Goal: Task Accomplishment & Management: Manage account settings

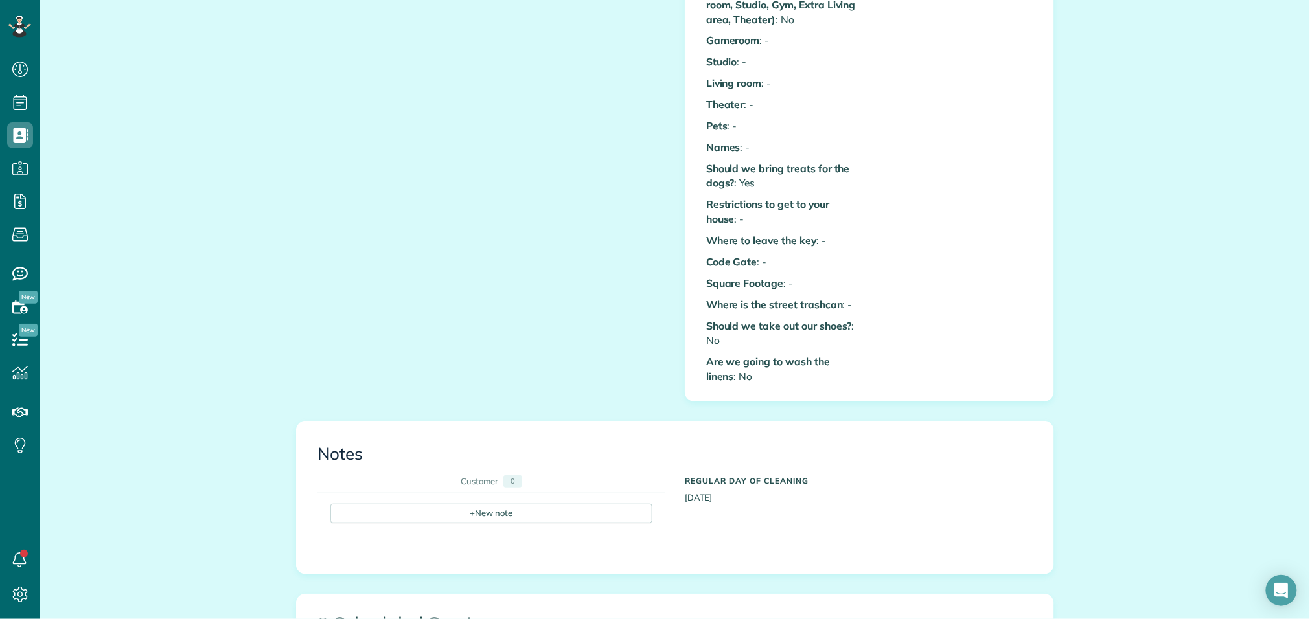
scroll to position [796, 0]
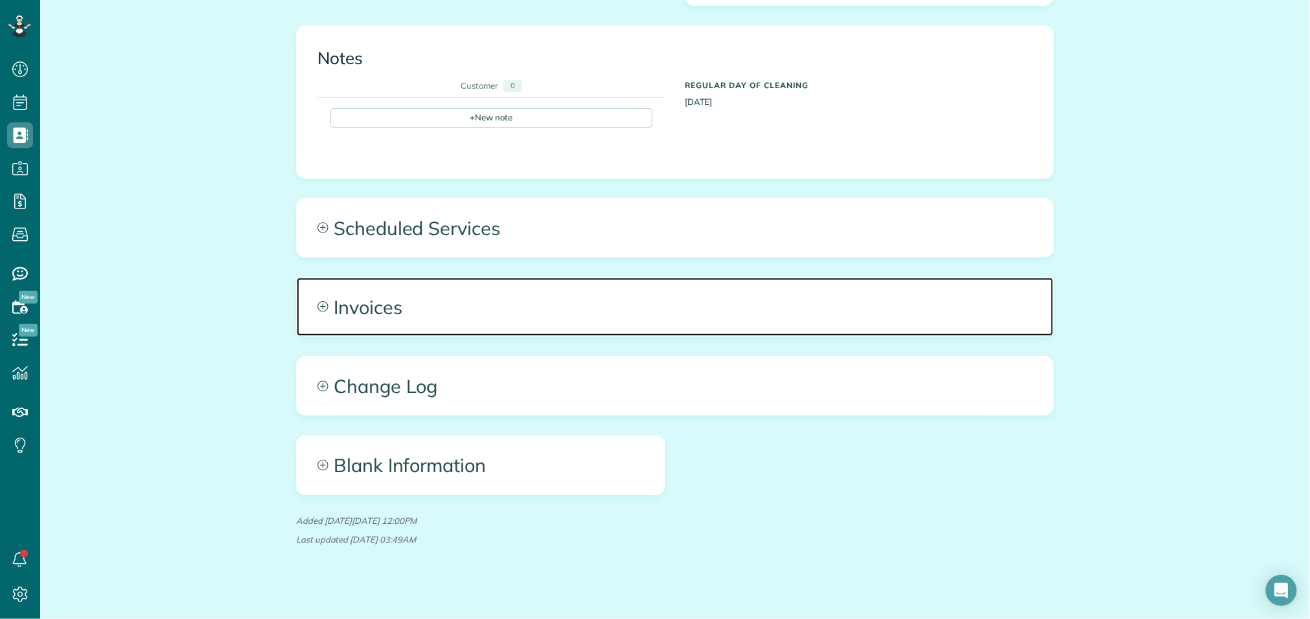
click at [383, 288] on span "Invoices" at bounding box center [675, 307] width 757 height 58
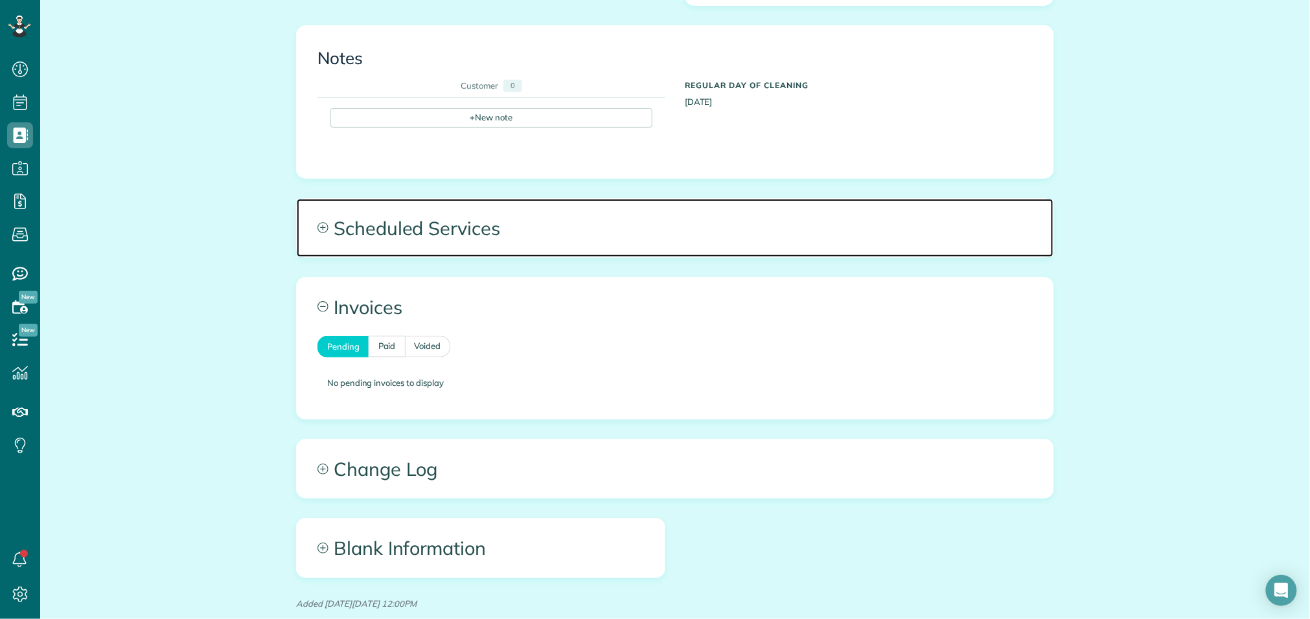
click at [452, 216] on span "Scheduled Services" at bounding box center [675, 228] width 757 height 58
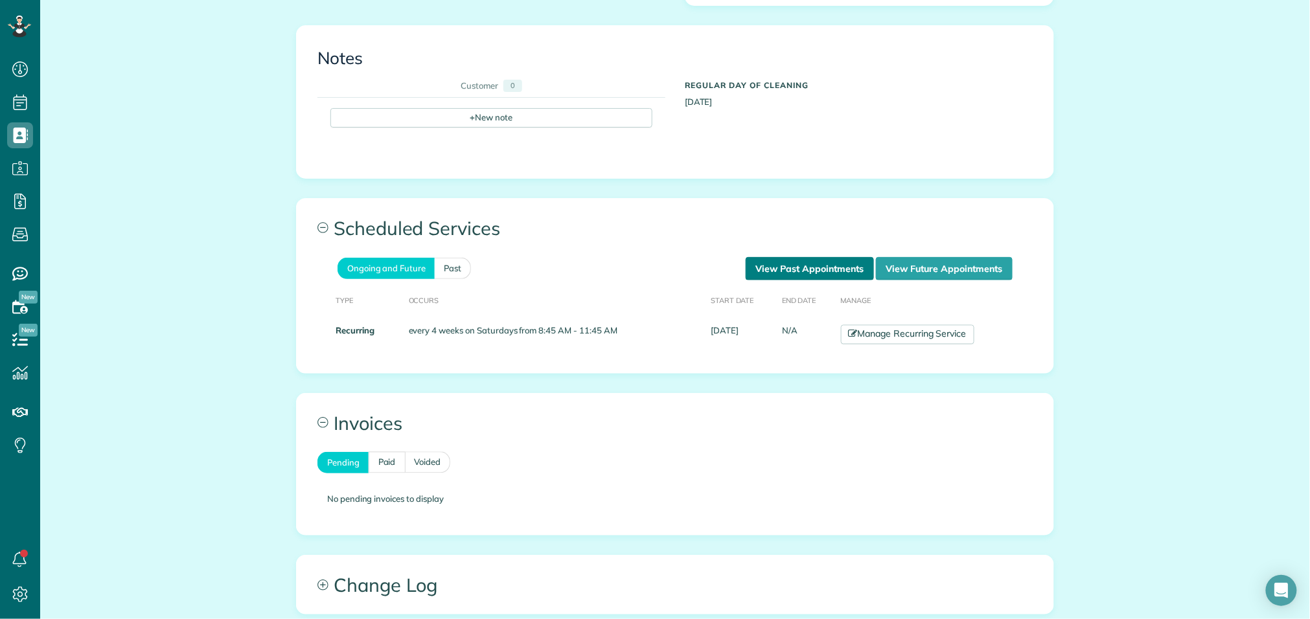
click at [822, 257] on link "View Past Appointments" at bounding box center [810, 268] width 128 height 23
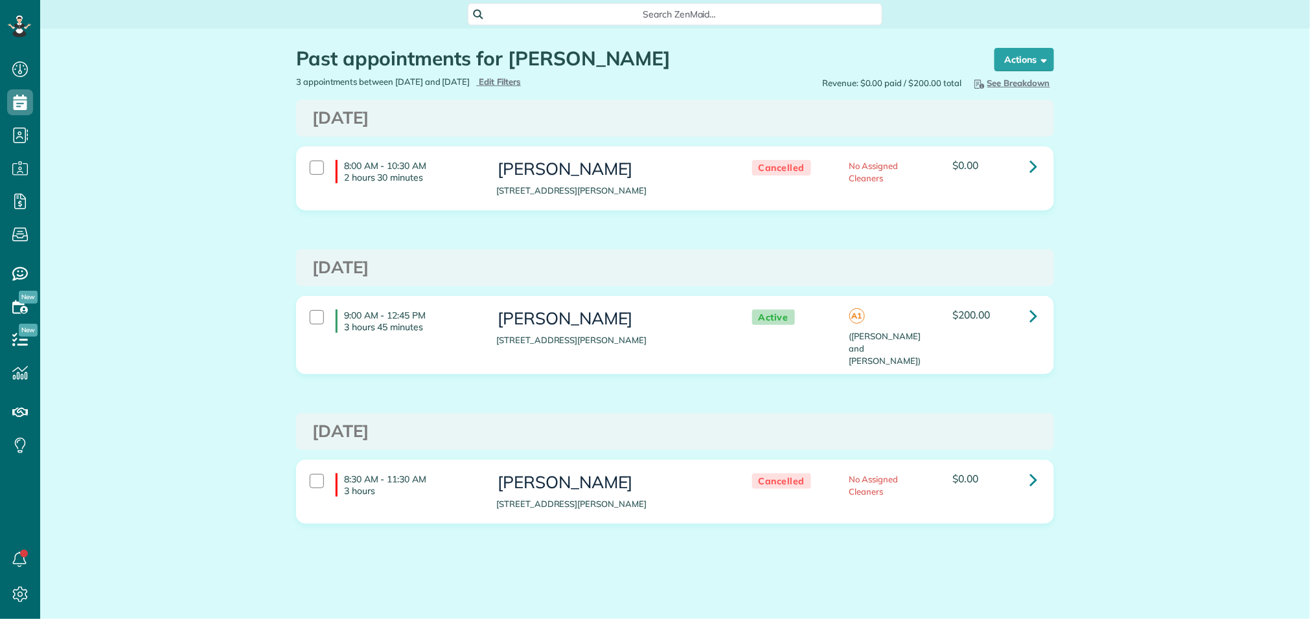
scroll to position [5, 5]
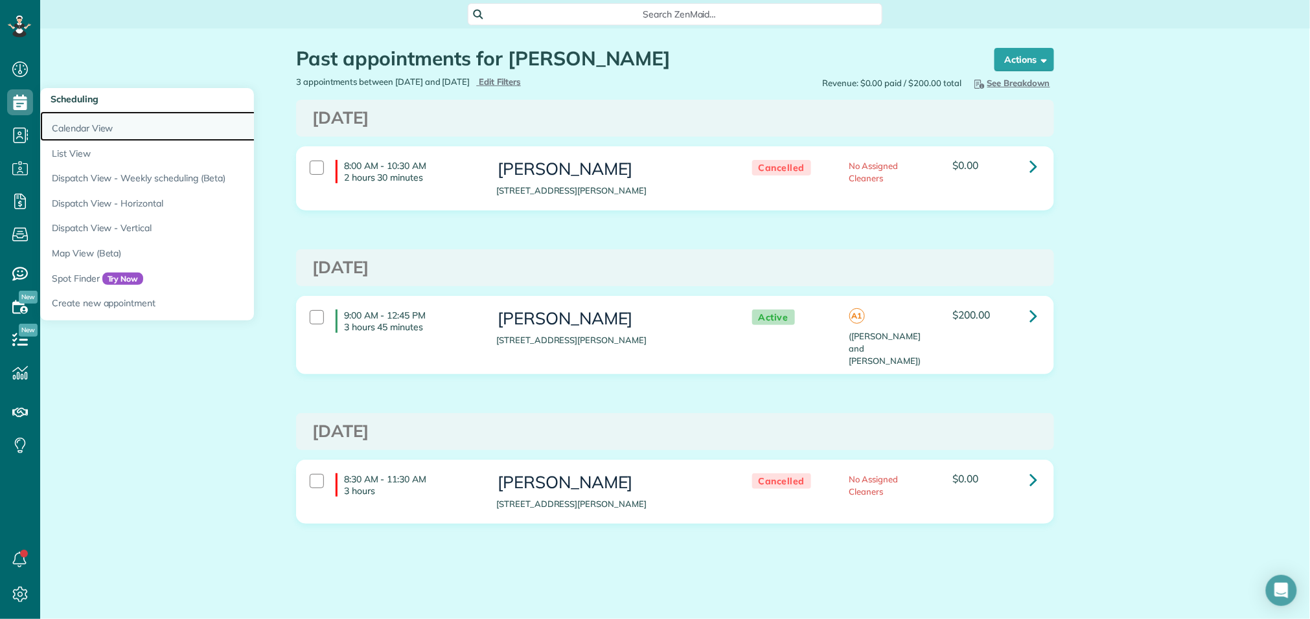
click at [71, 139] on link "Calendar View" at bounding box center [202, 126] width 324 height 30
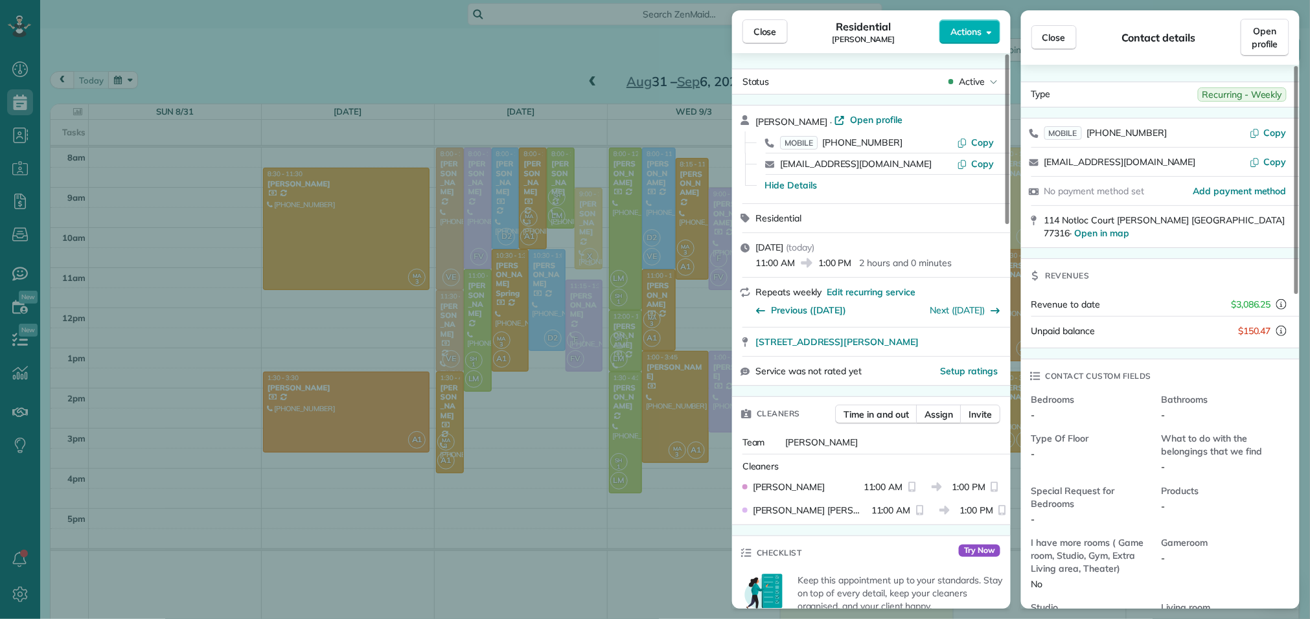
scroll to position [5, 5]
click at [770, 30] on span "Close" at bounding box center [765, 31] width 23 height 13
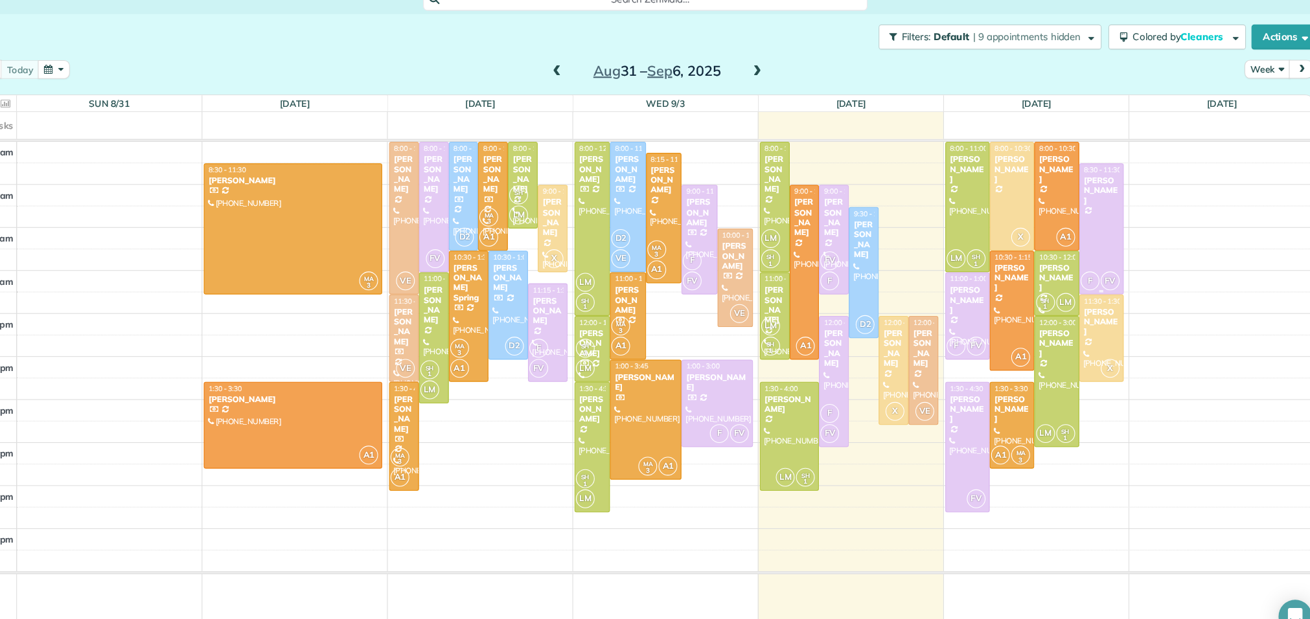
click at [1107, 220] on div at bounding box center [1101, 228] width 40 height 121
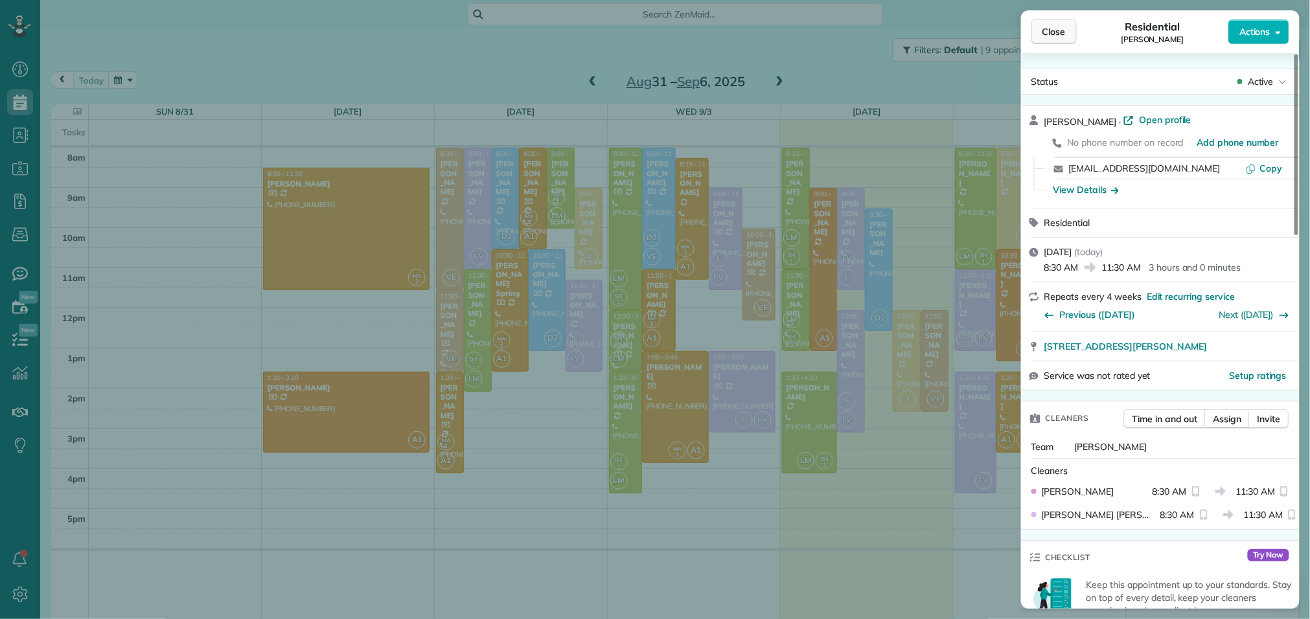
click at [1048, 26] on span "Close" at bounding box center [1054, 31] width 23 height 13
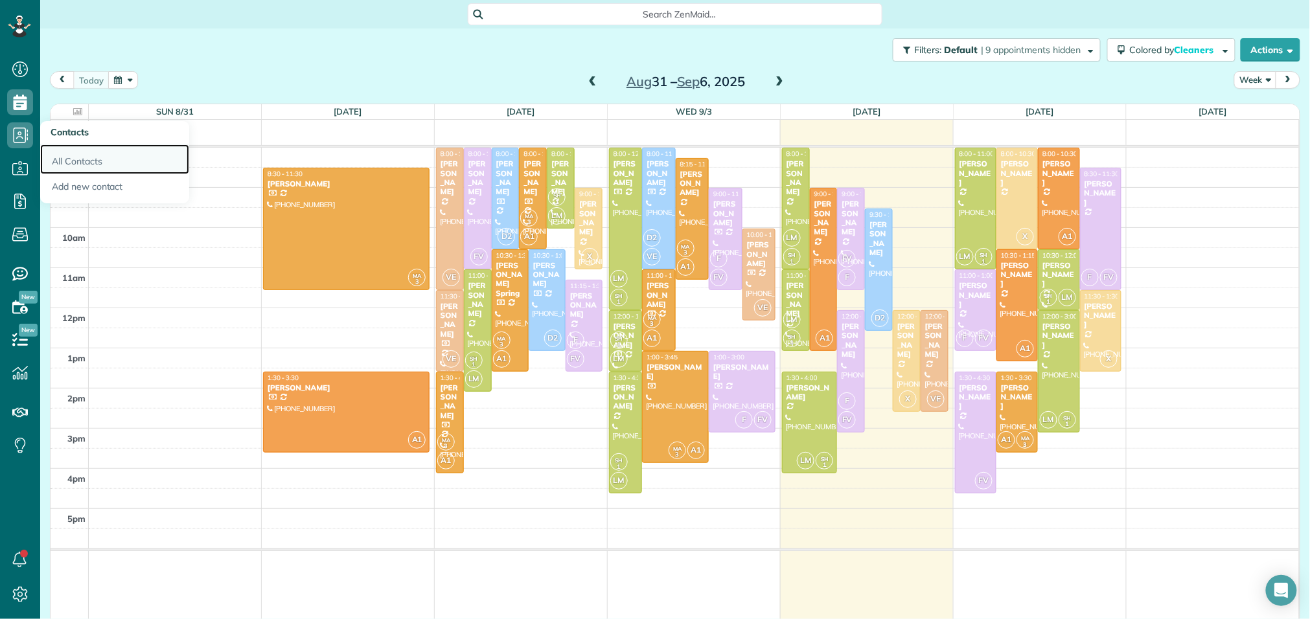
click at [56, 160] on link "All Contacts" at bounding box center [114, 160] width 149 height 30
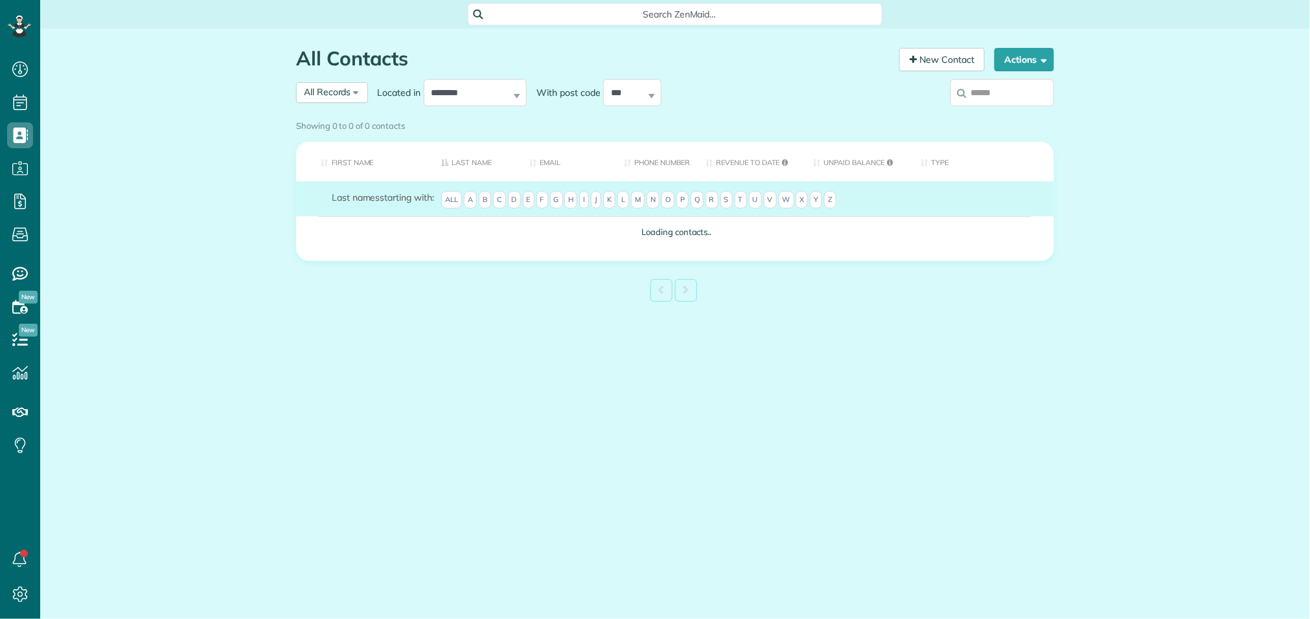
scroll to position [5, 5]
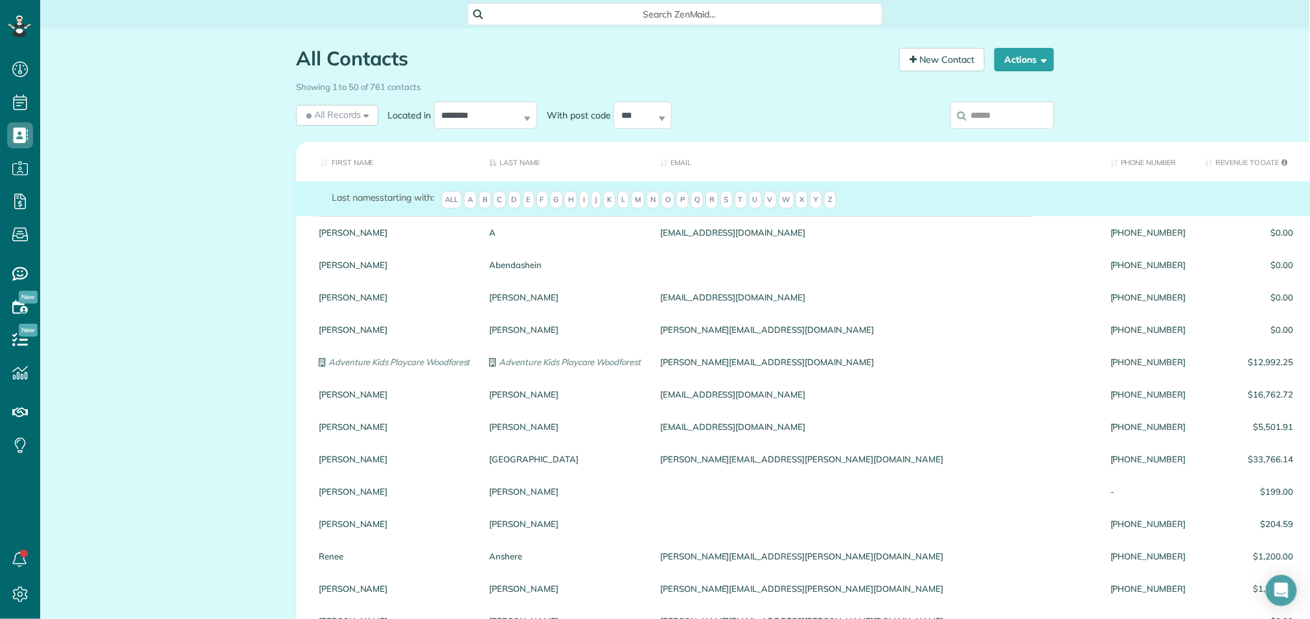
click at [1013, 117] on input "search" at bounding box center [1003, 115] width 104 height 27
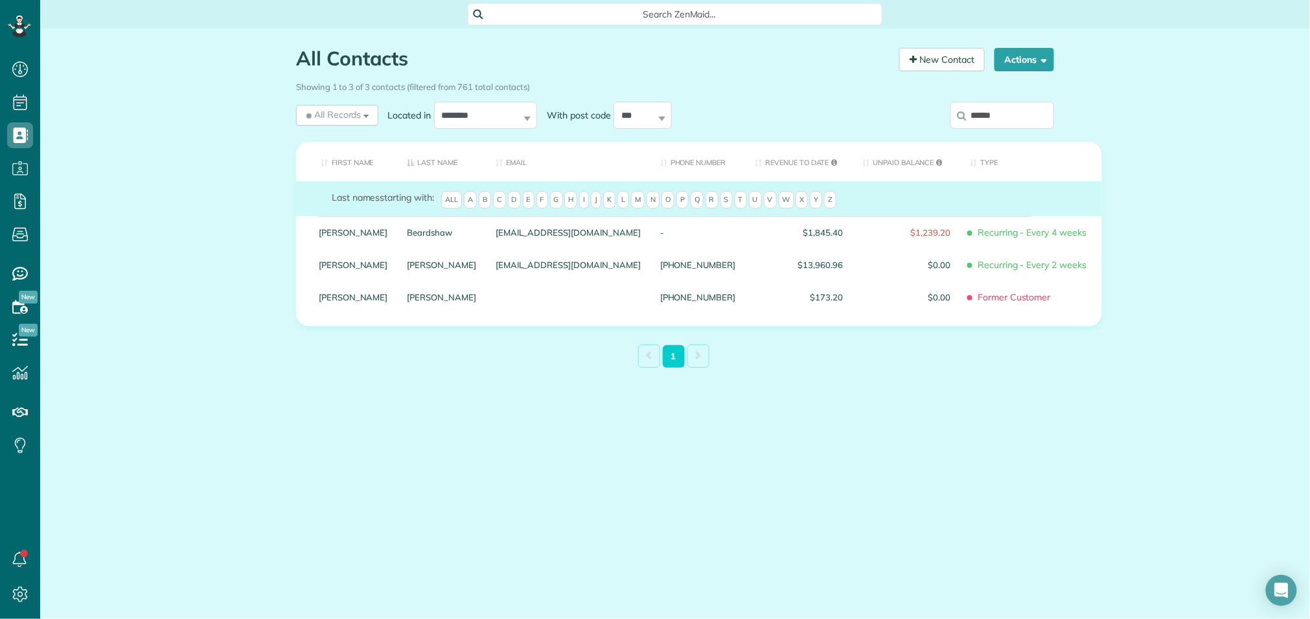
type input "******"
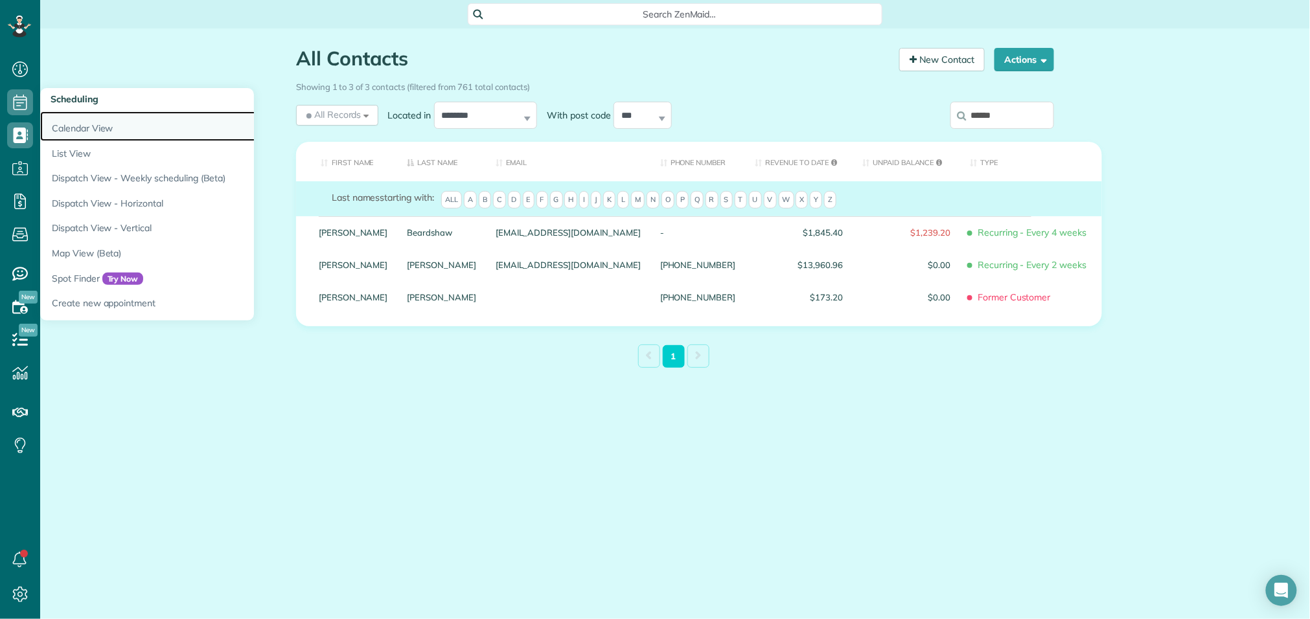
click at [81, 126] on link "Calendar View" at bounding box center [202, 126] width 324 height 30
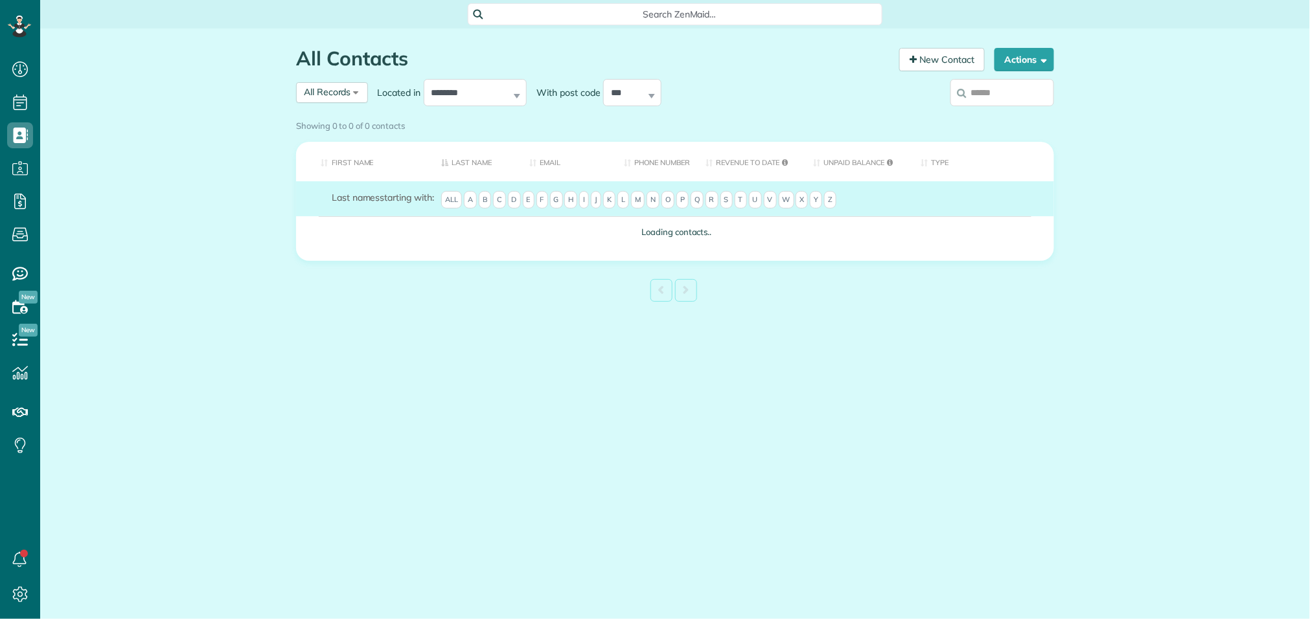
scroll to position [5, 5]
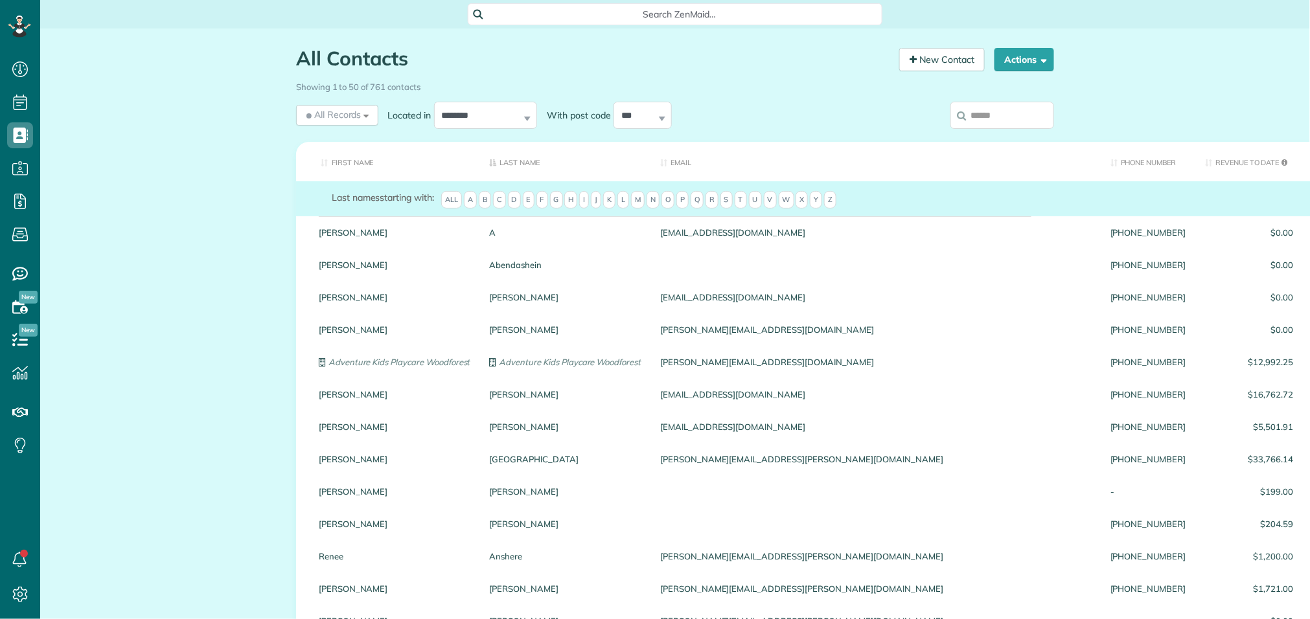
click at [980, 110] on input "search" at bounding box center [1003, 115] width 104 height 27
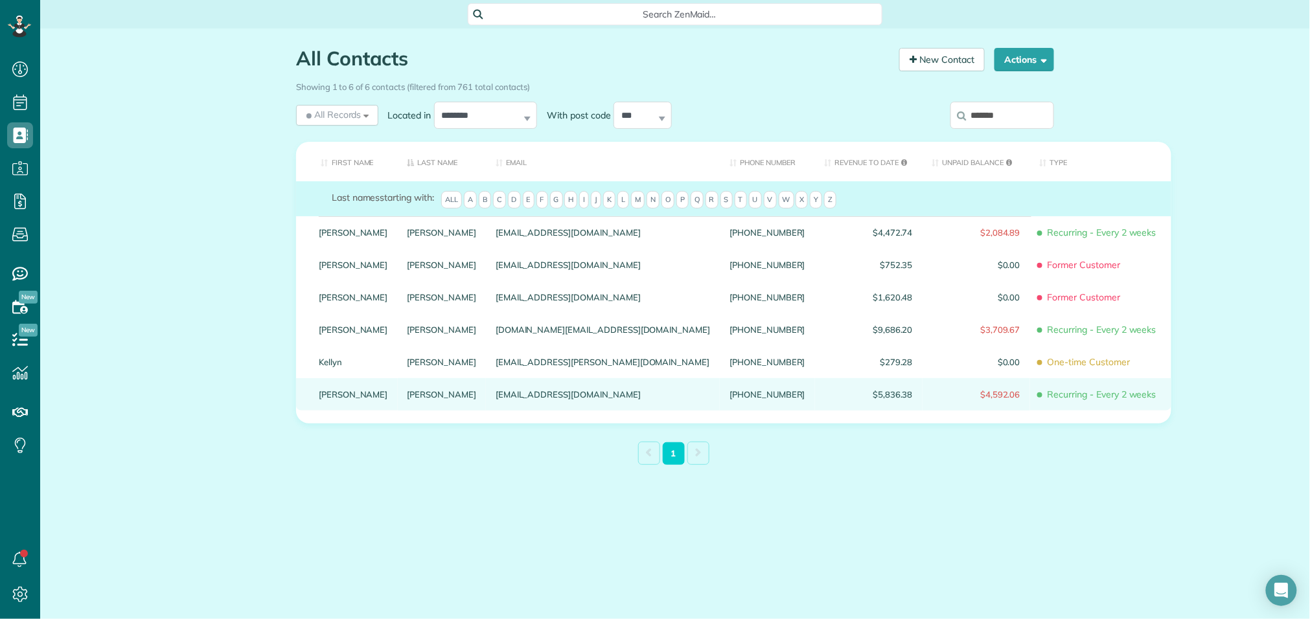
type input "*******"
click at [398, 408] on div "Weaver" at bounding box center [442, 394] width 89 height 32
click at [408, 399] on link "Weaver" at bounding box center [442, 394] width 69 height 9
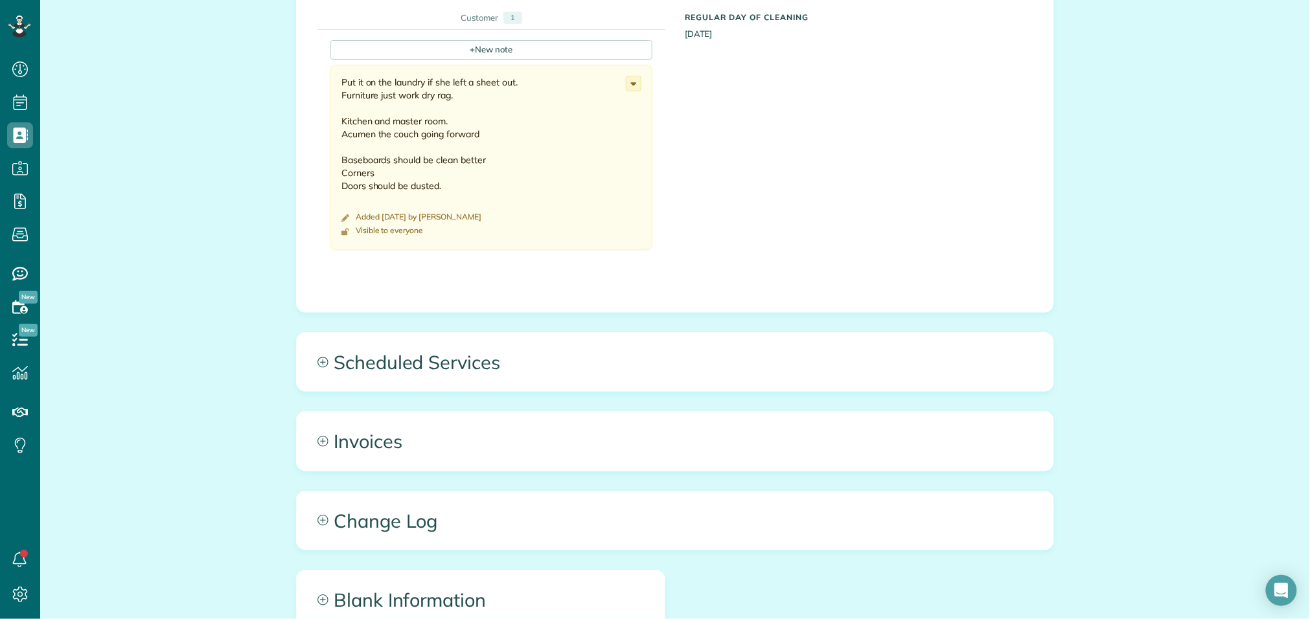
scroll to position [921, 0]
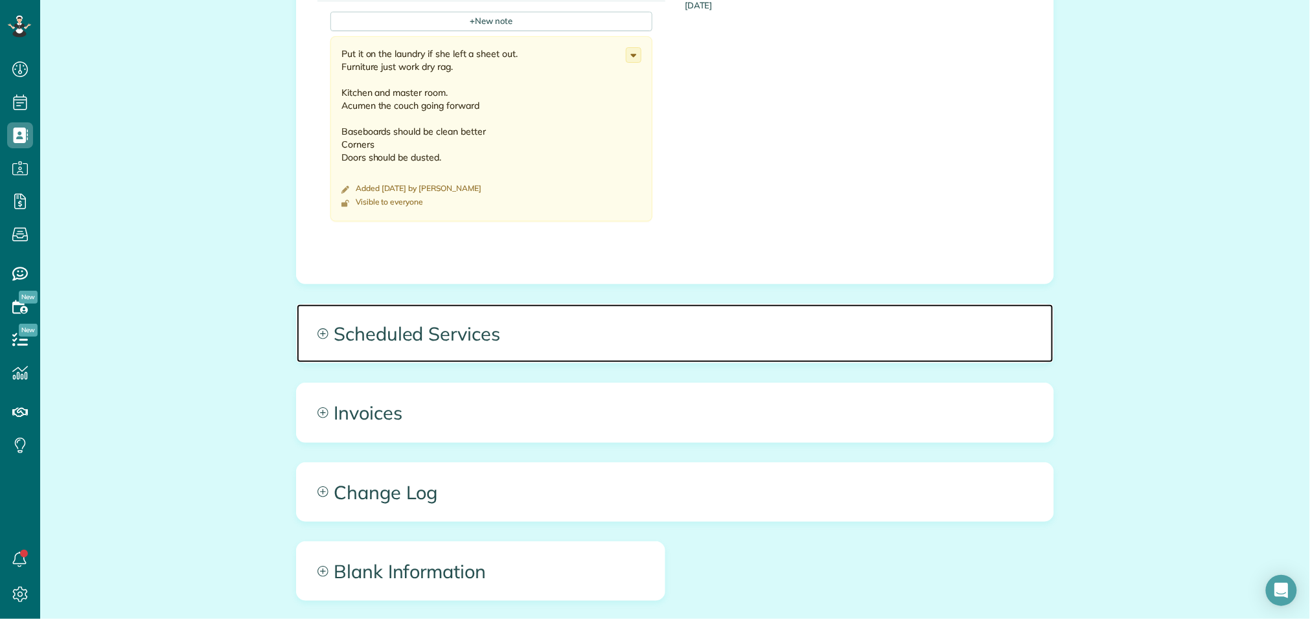
click at [445, 340] on span "Scheduled Services" at bounding box center [675, 334] width 757 height 58
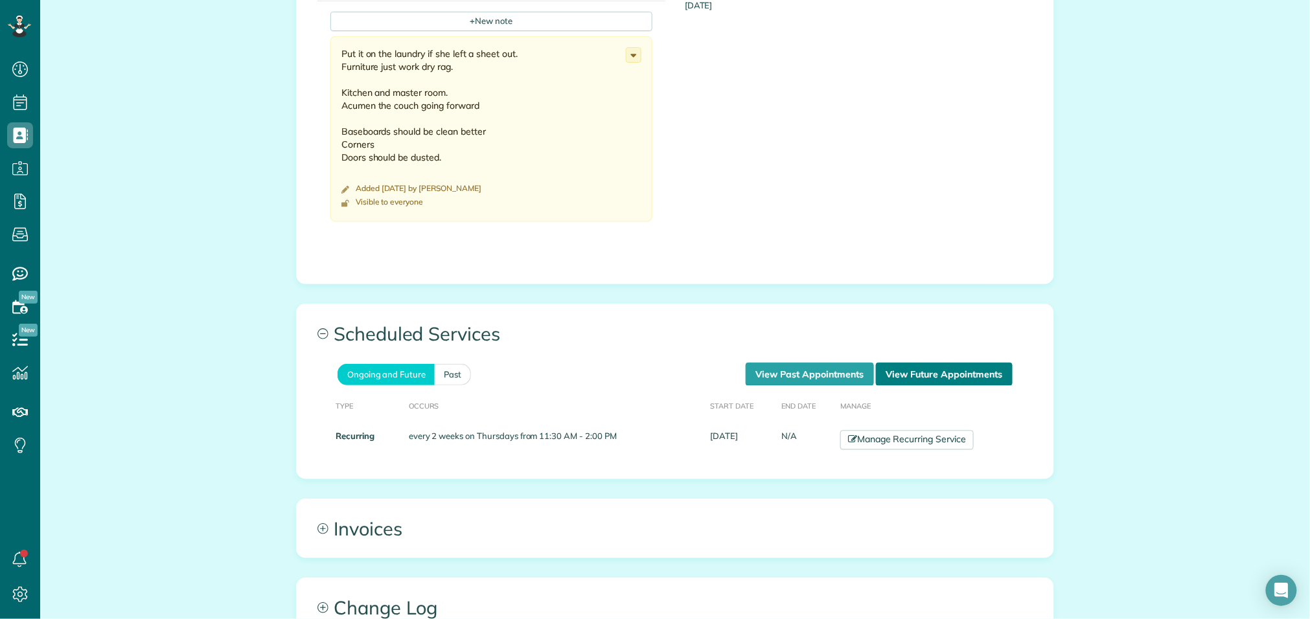
click at [949, 382] on link "View Future Appointments" at bounding box center [944, 374] width 137 height 23
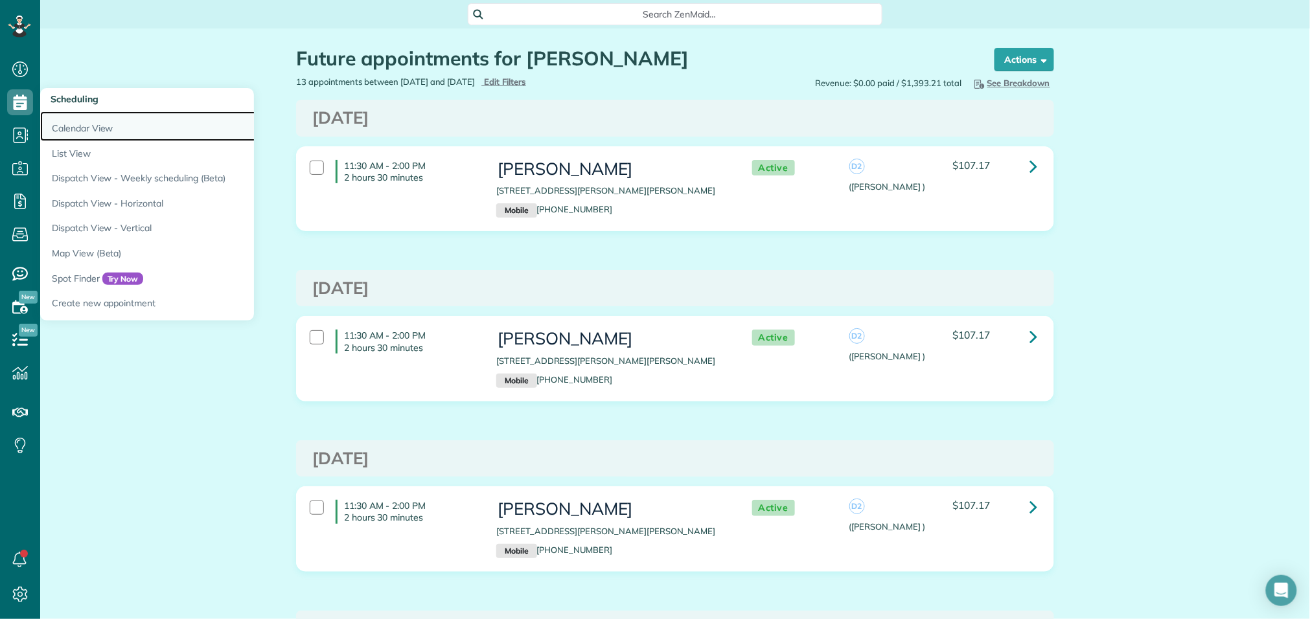
click at [71, 135] on link "Calendar View" at bounding box center [202, 126] width 324 height 30
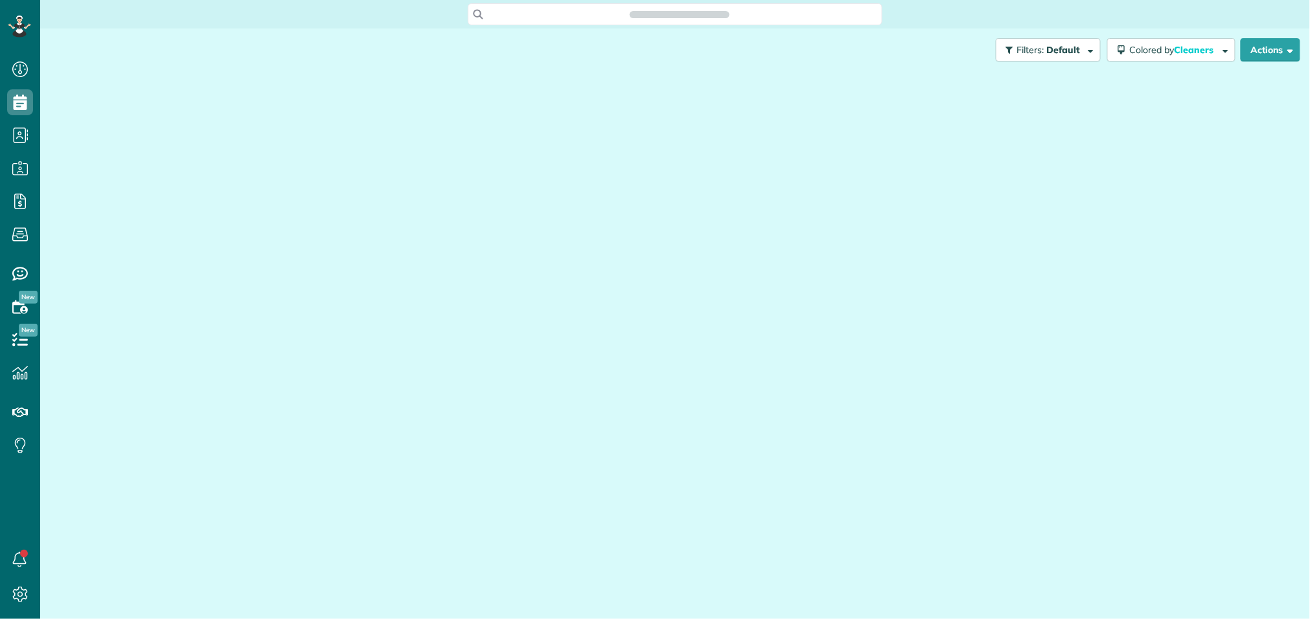
scroll to position [5, 5]
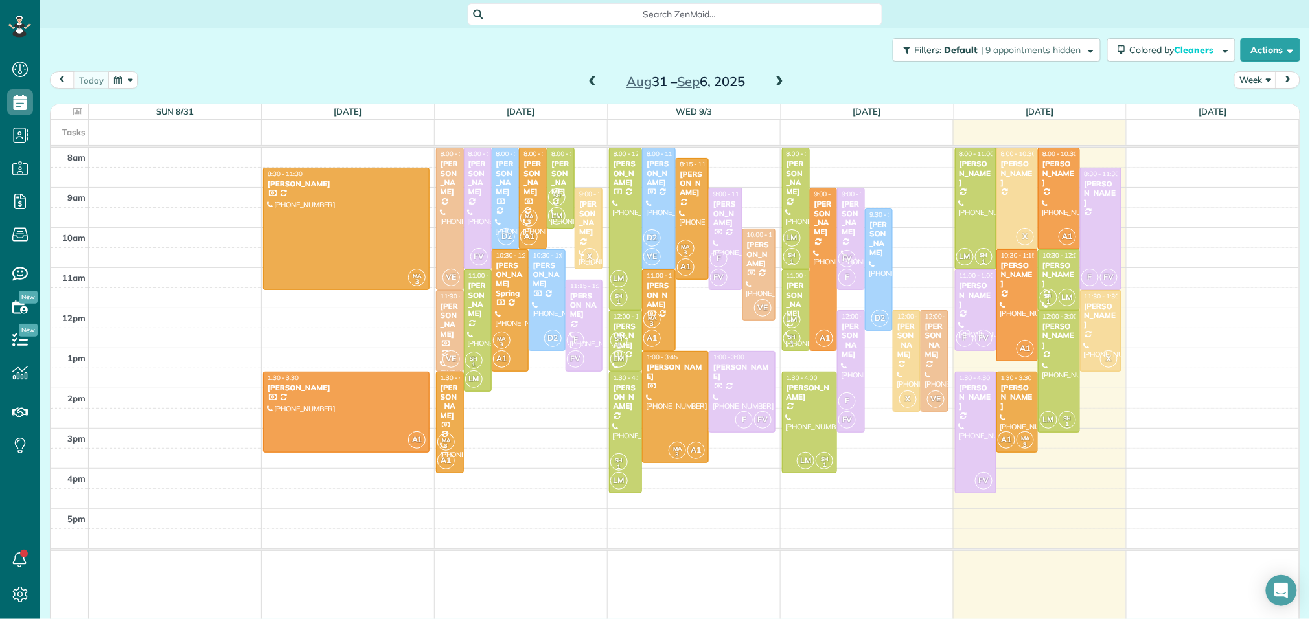
click at [779, 81] on span at bounding box center [779, 82] width 14 height 12
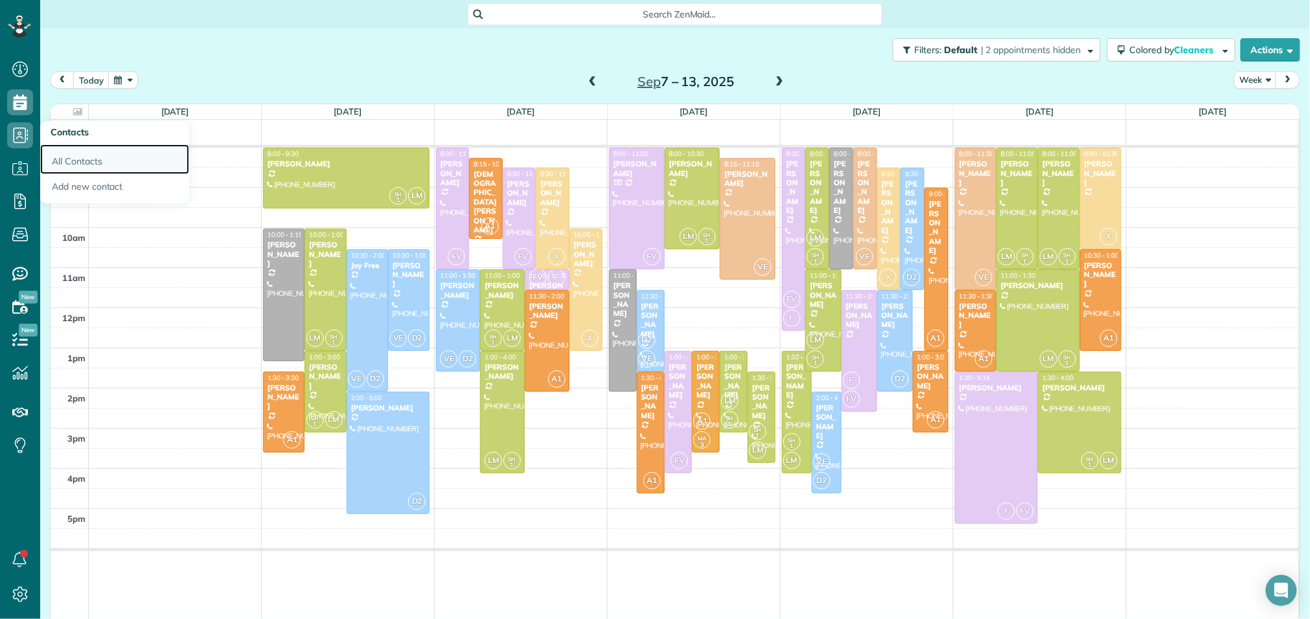
click at [54, 161] on link "All Contacts" at bounding box center [114, 160] width 149 height 30
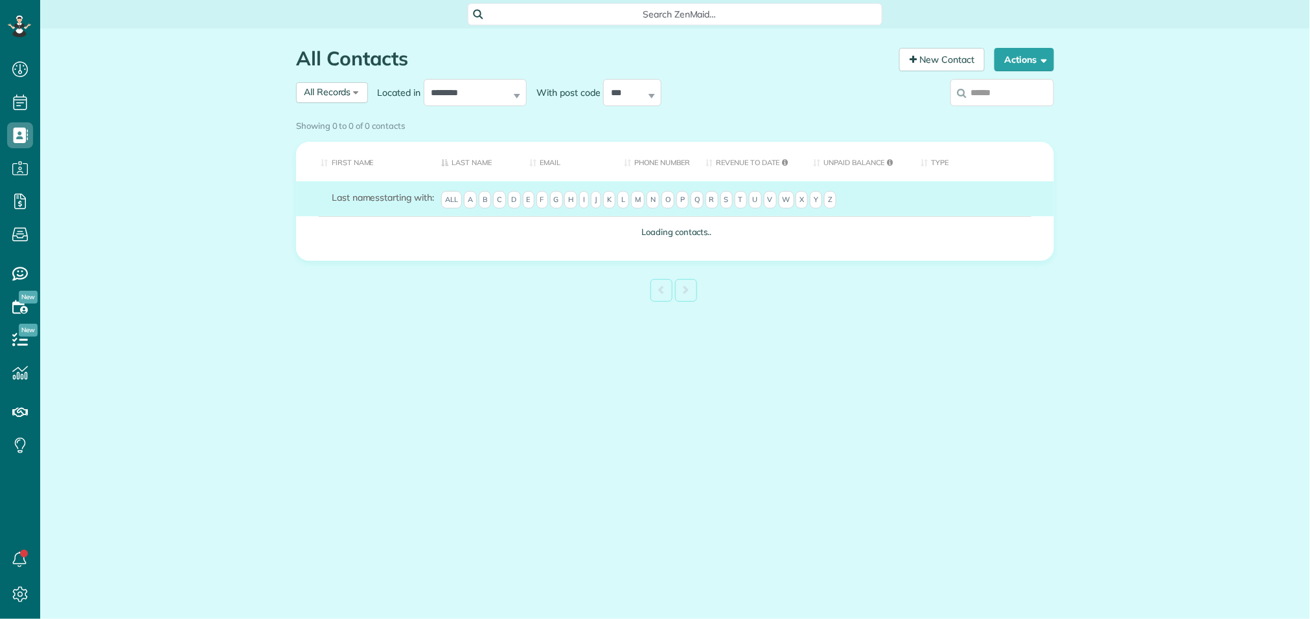
scroll to position [5, 5]
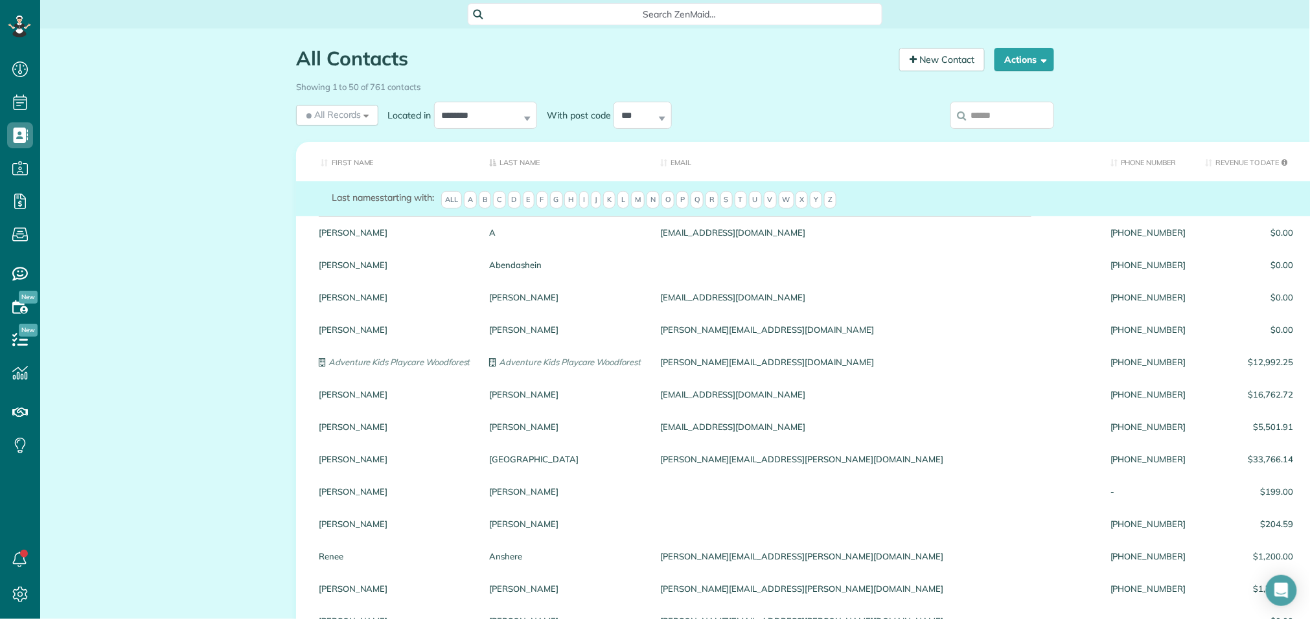
click at [968, 121] on input "search" at bounding box center [1003, 115] width 104 height 27
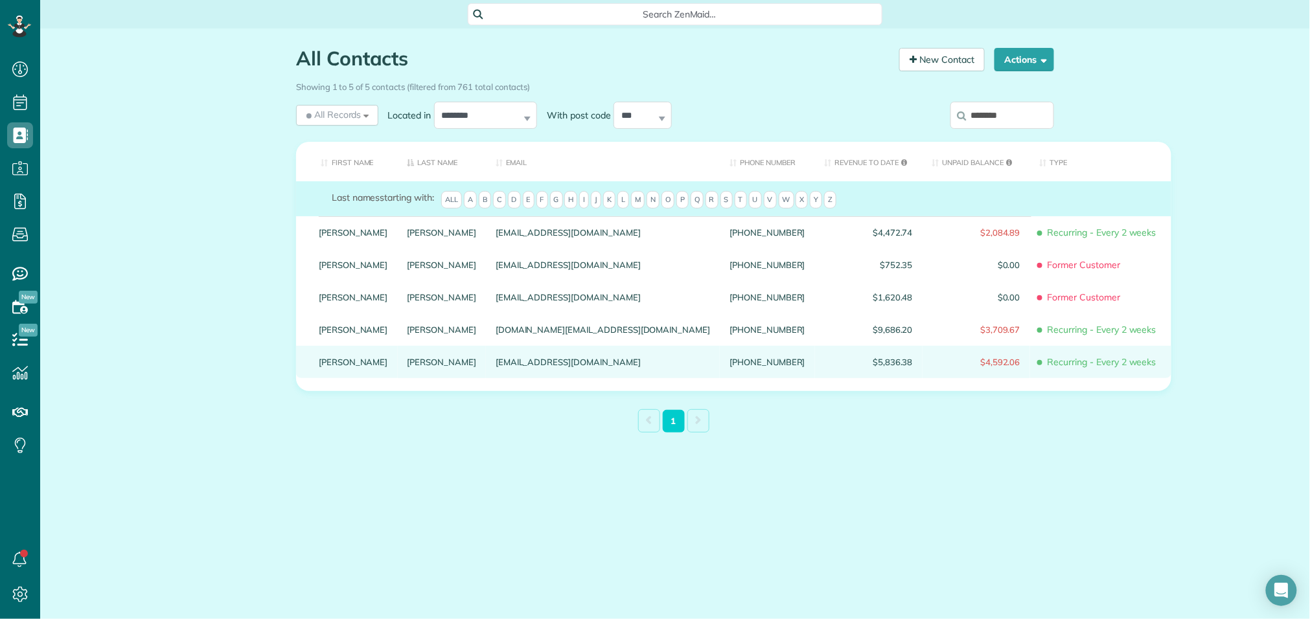
type input "********"
click at [408, 367] on link "Weaver" at bounding box center [442, 362] width 69 height 9
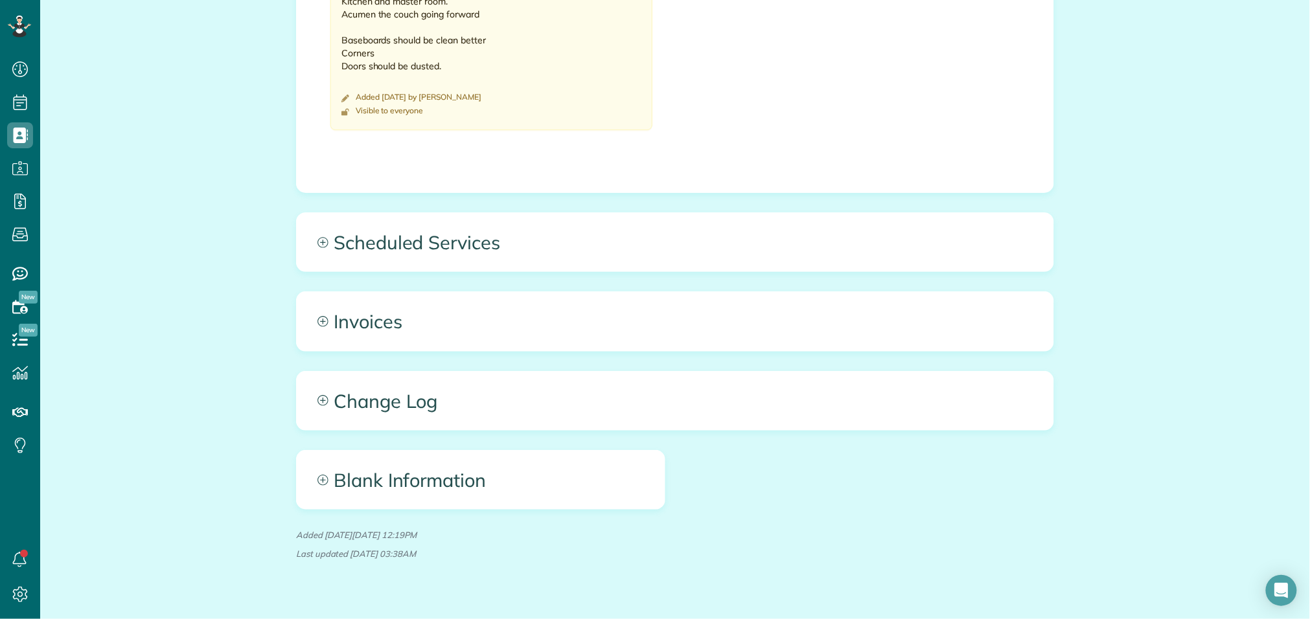
scroll to position [1020, 0]
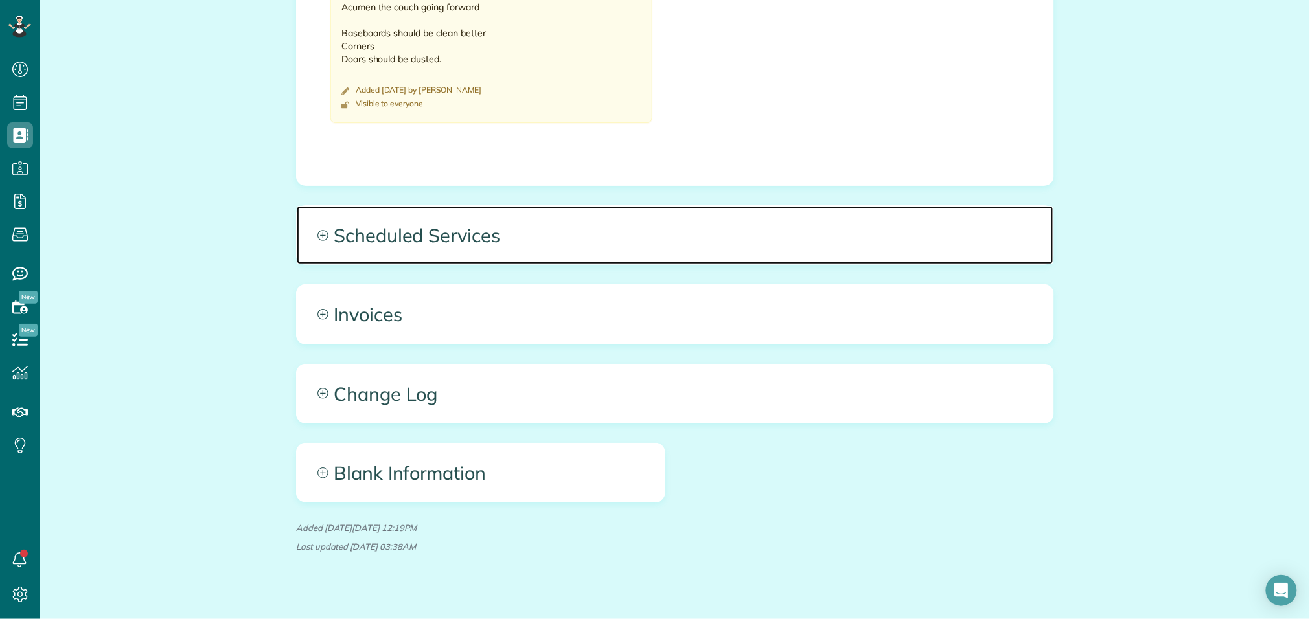
click at [403, 230] on span "Scheduled Services" at bounding box center [675, 235] width 757 height 58
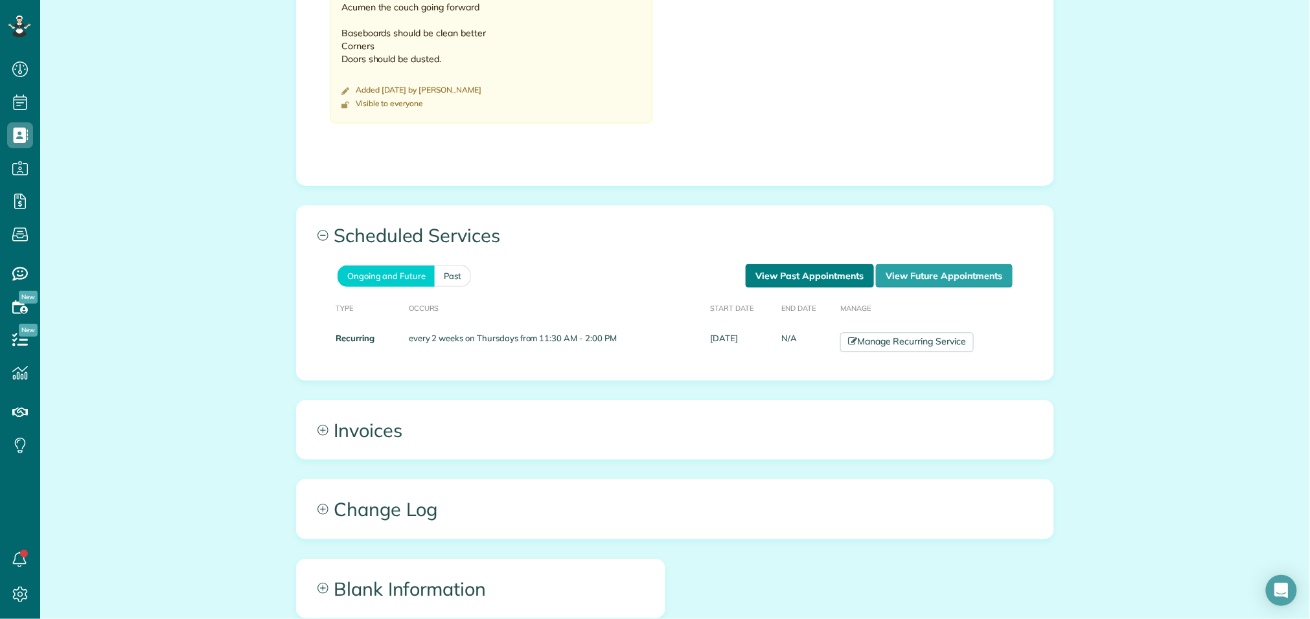
click at [790, 279] on link "View Past Appointments" at bounding box center [810, 275] width 128 height 23
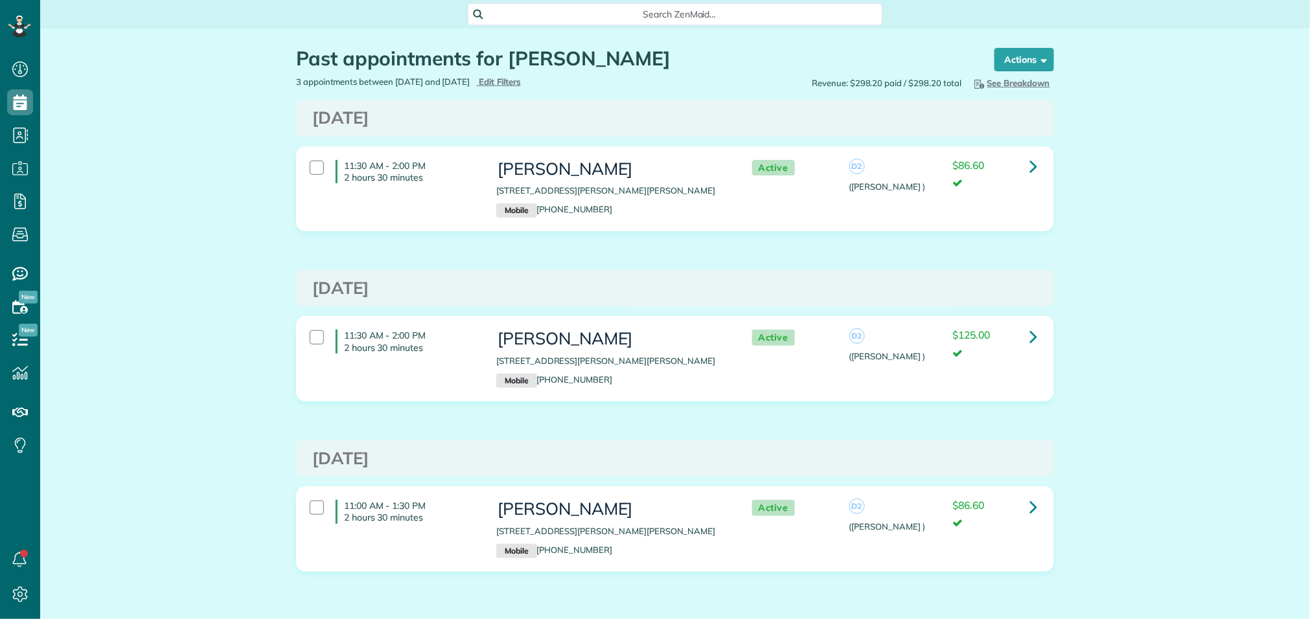
scroll to position [5, 5]
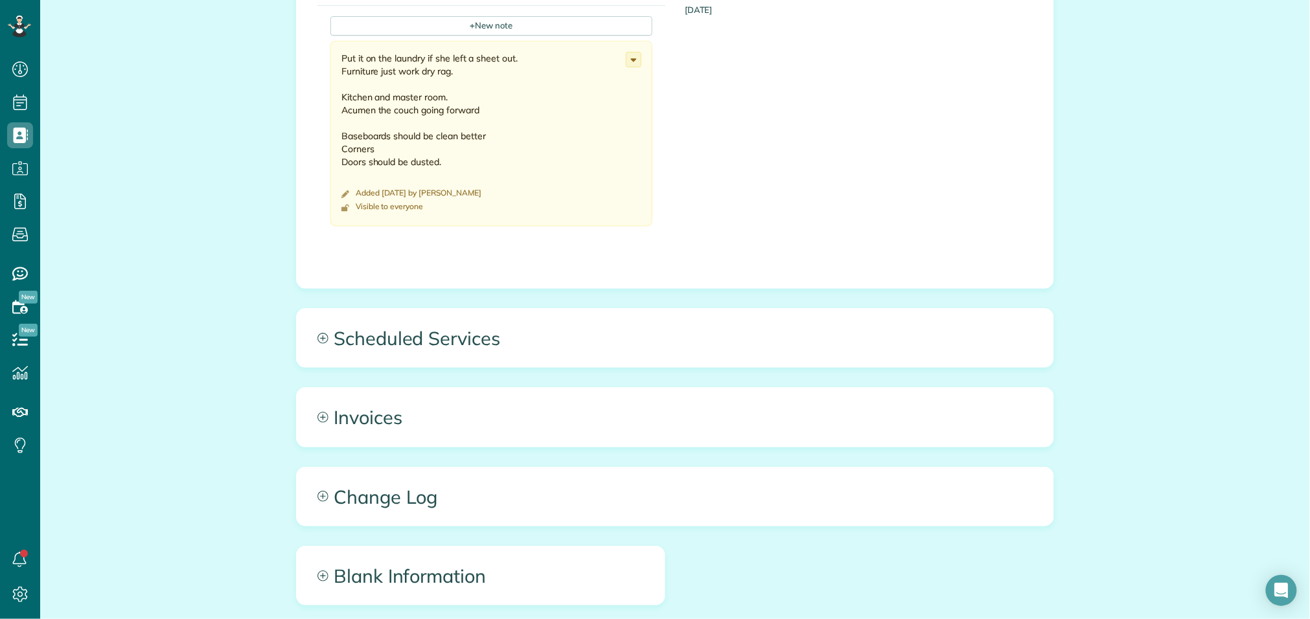
scroll to position [921, 0]
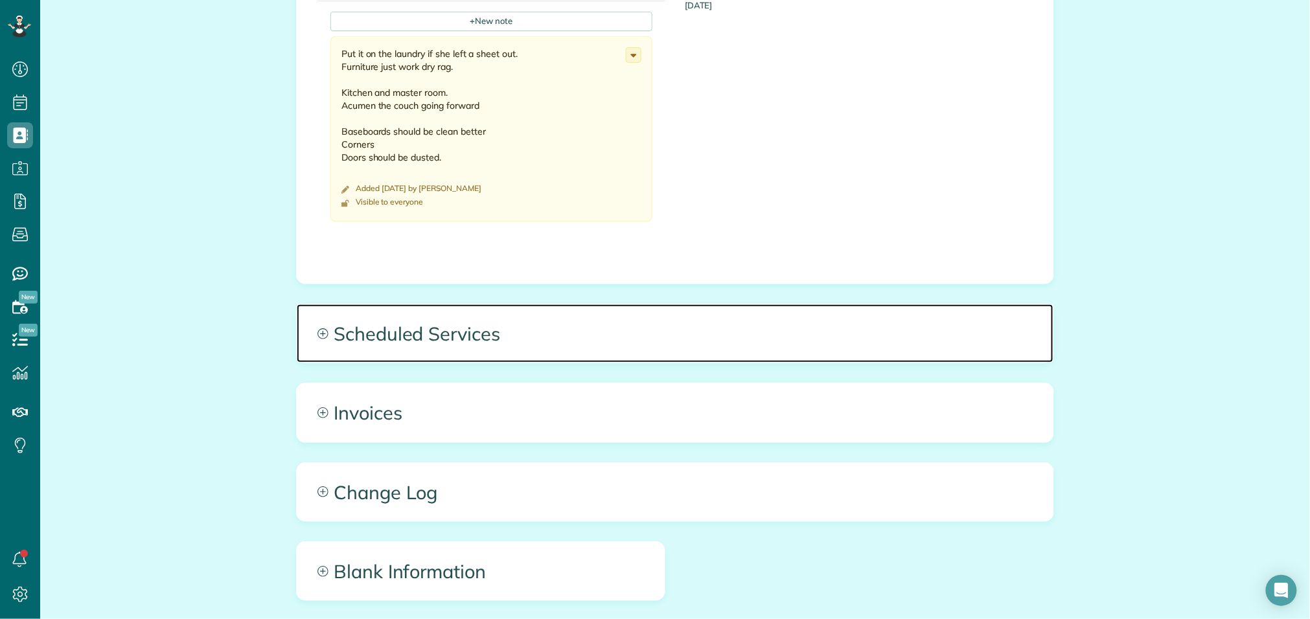
click at [561, 338] on span "Scheduled Services" at bounding box center [675, 334] width 757 height 58
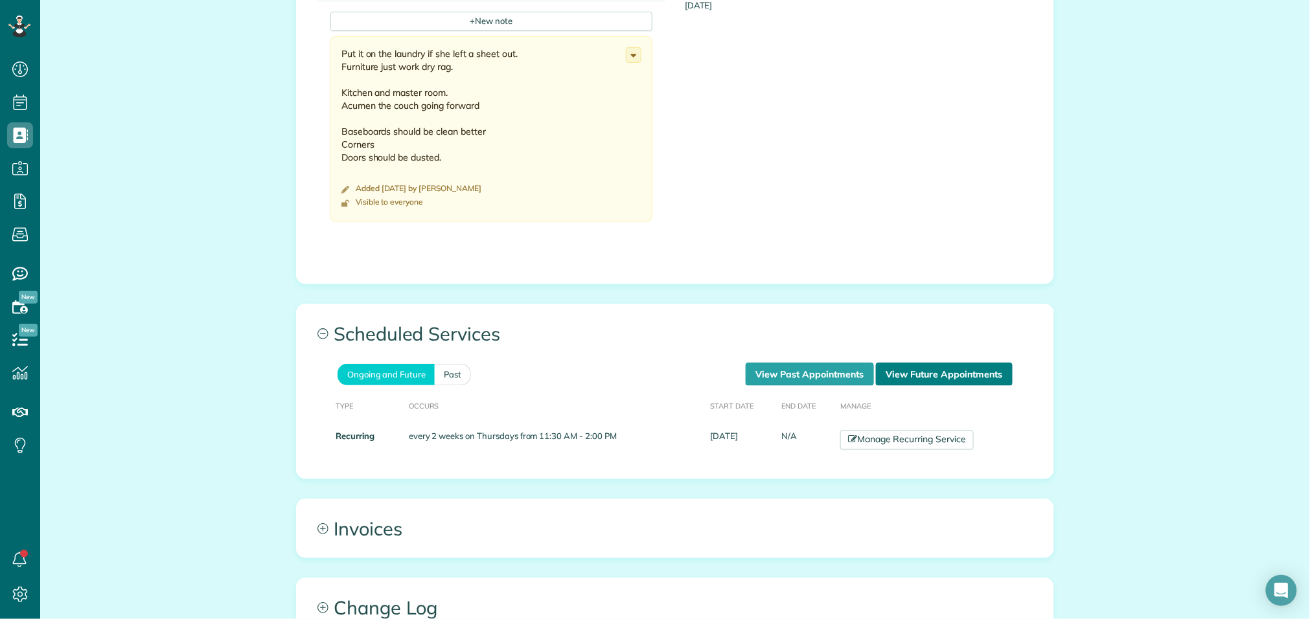
click at [938, 378] on link "View Future Appointments" at bounding box center [944, 374] width 137 height 23
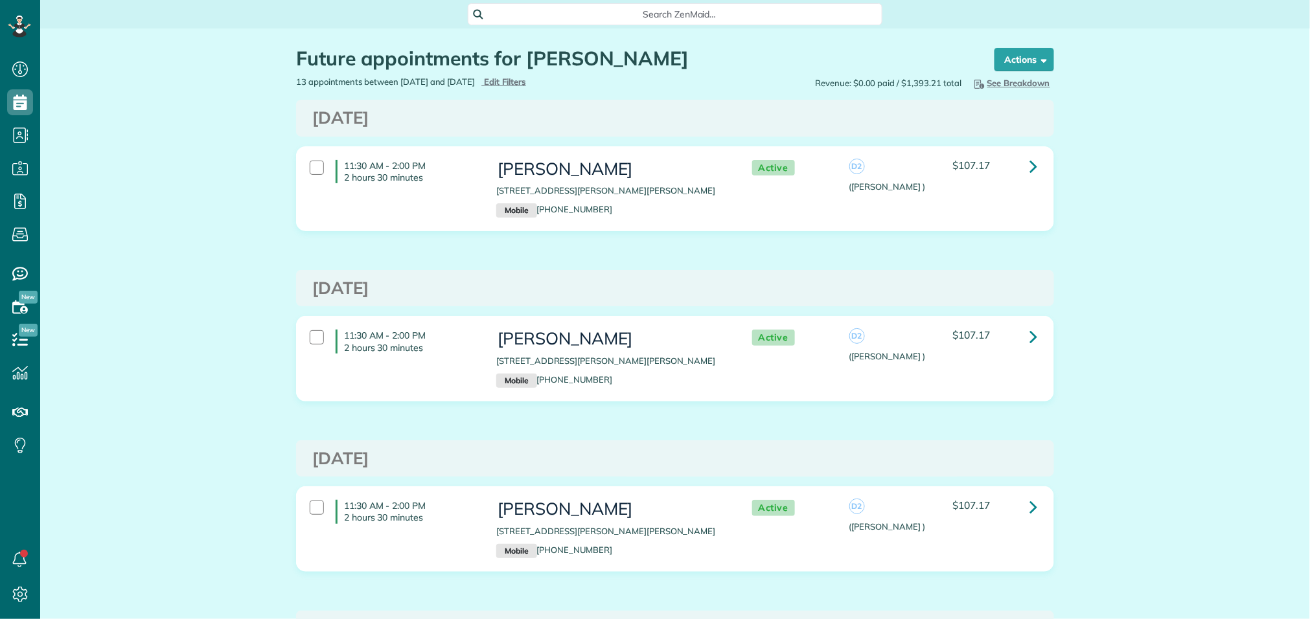
scroll to position [5, 5]
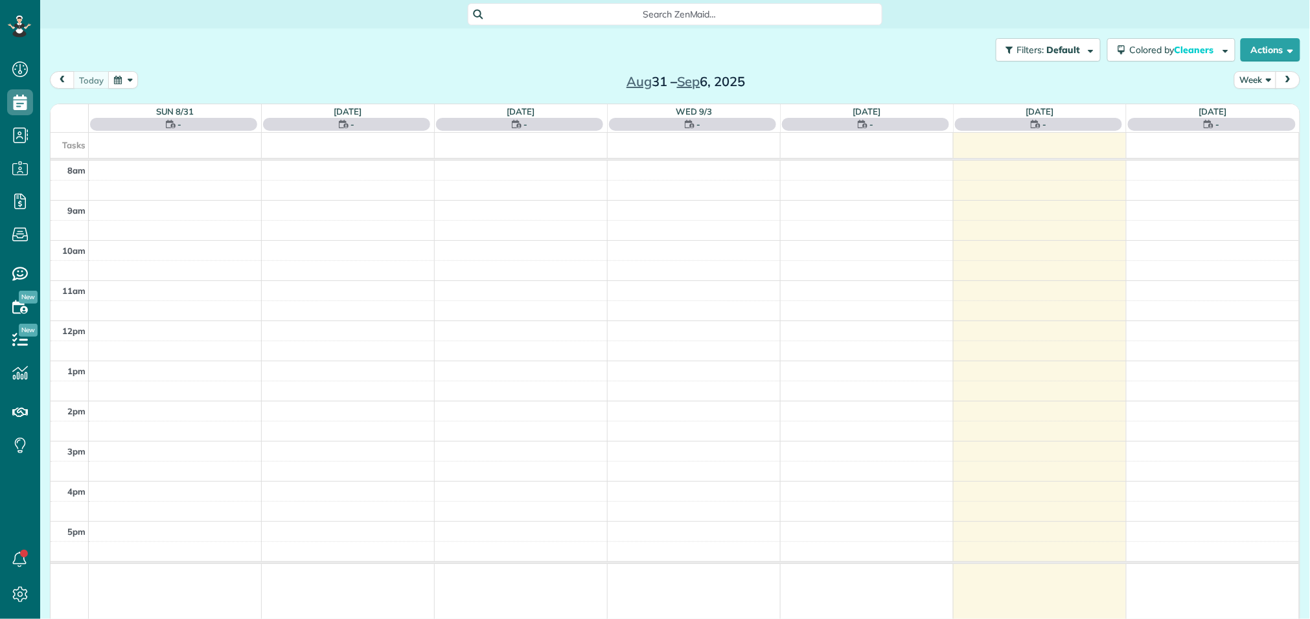
scroll to position [5, 5]
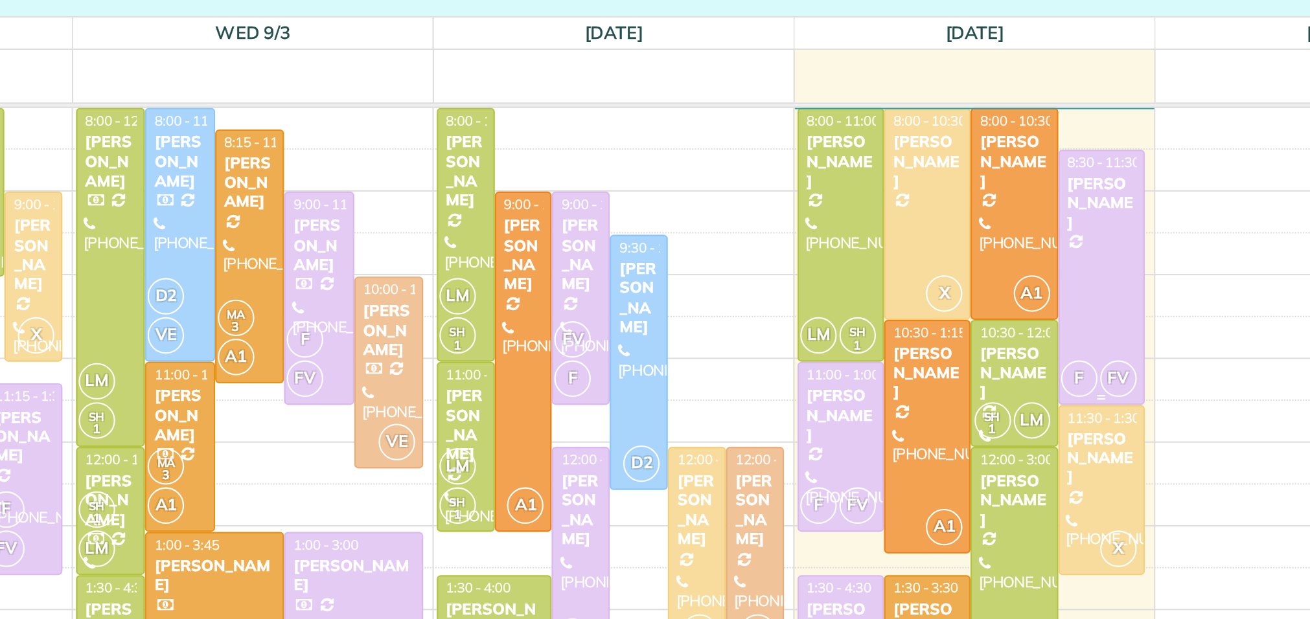
click at [1104, 200] on div "[PERSON_NAME]" at bounding box center [1101, 193] width 34 height 28
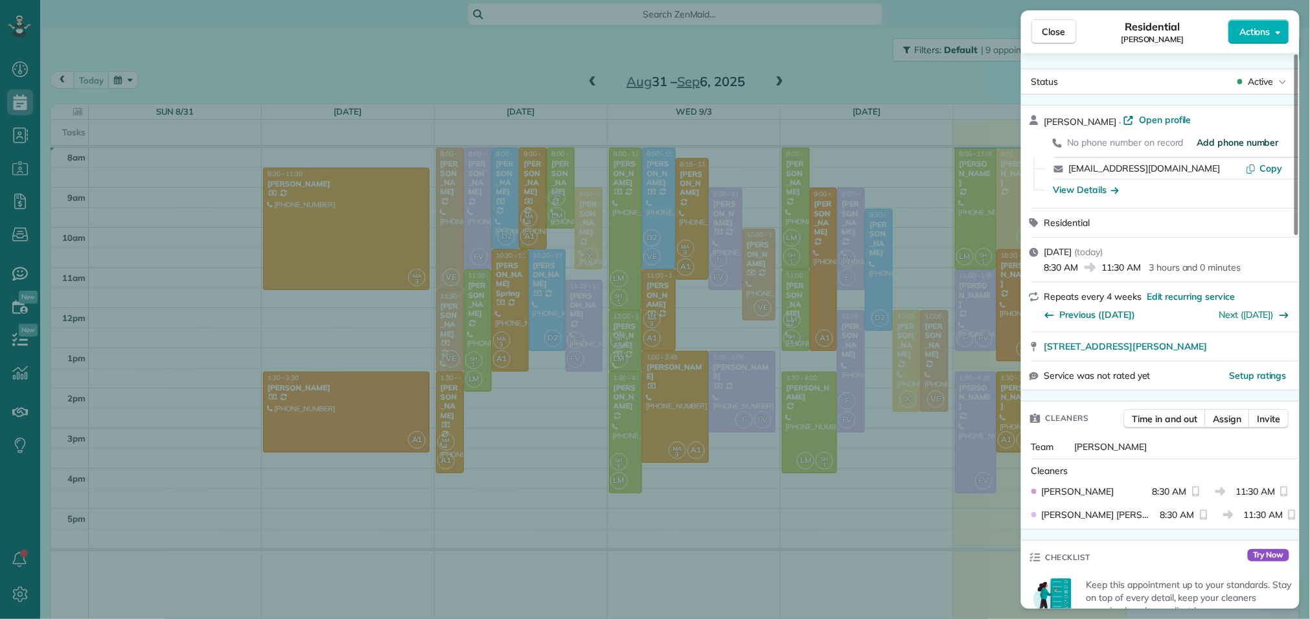
click at [1233, 141] on span "Add phone number" at bounding box center [1239, 142] width 82 height 13
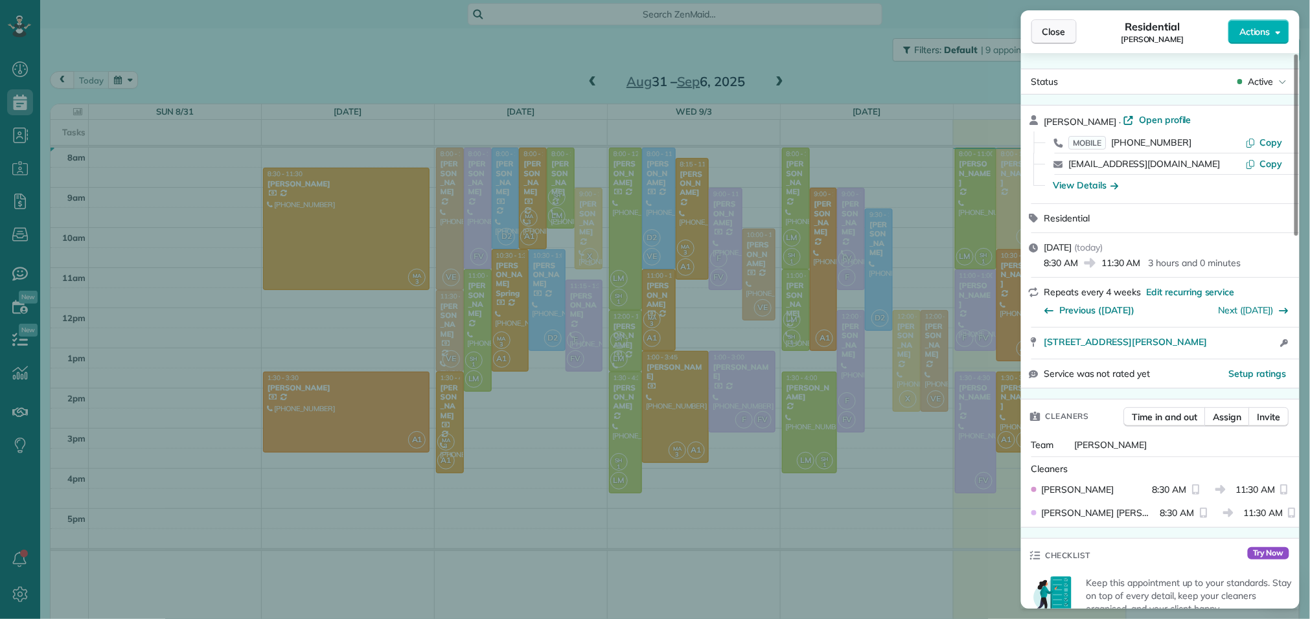
click at [1045, 32] on span "Close" at bounding box center [1054, 31] width 23 height 13
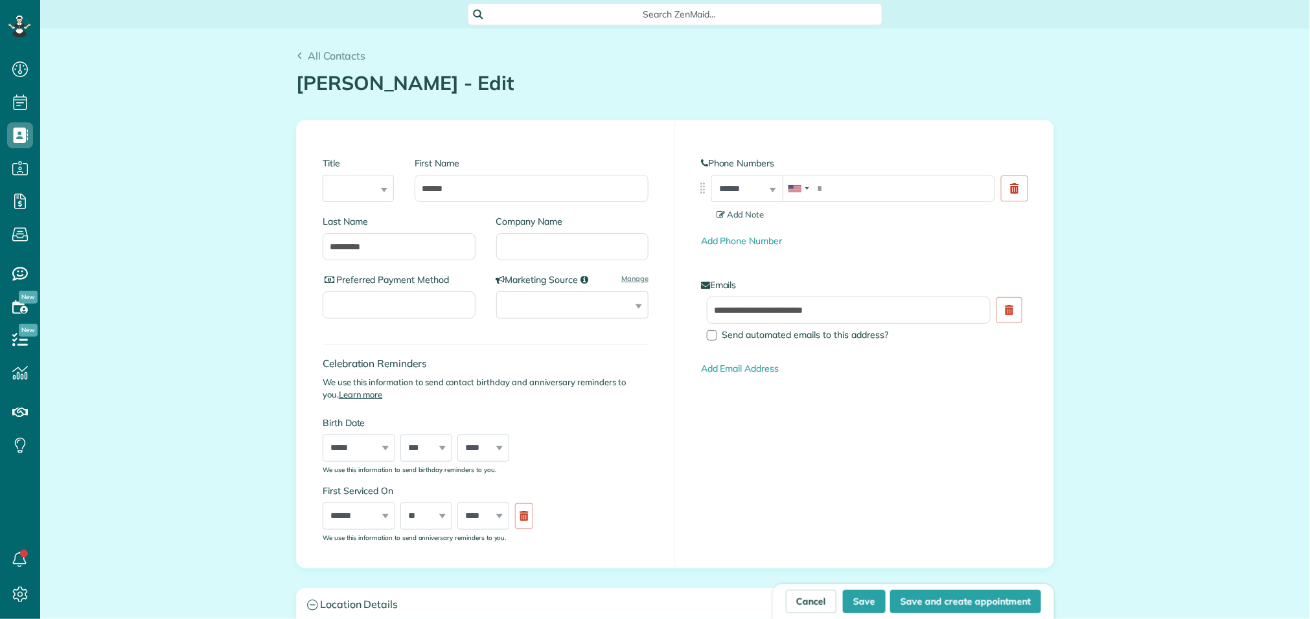
scroll to position [5, 5]
click at [897, 180] on input "tel" at bounding box center [889, 188] width 213 height 27
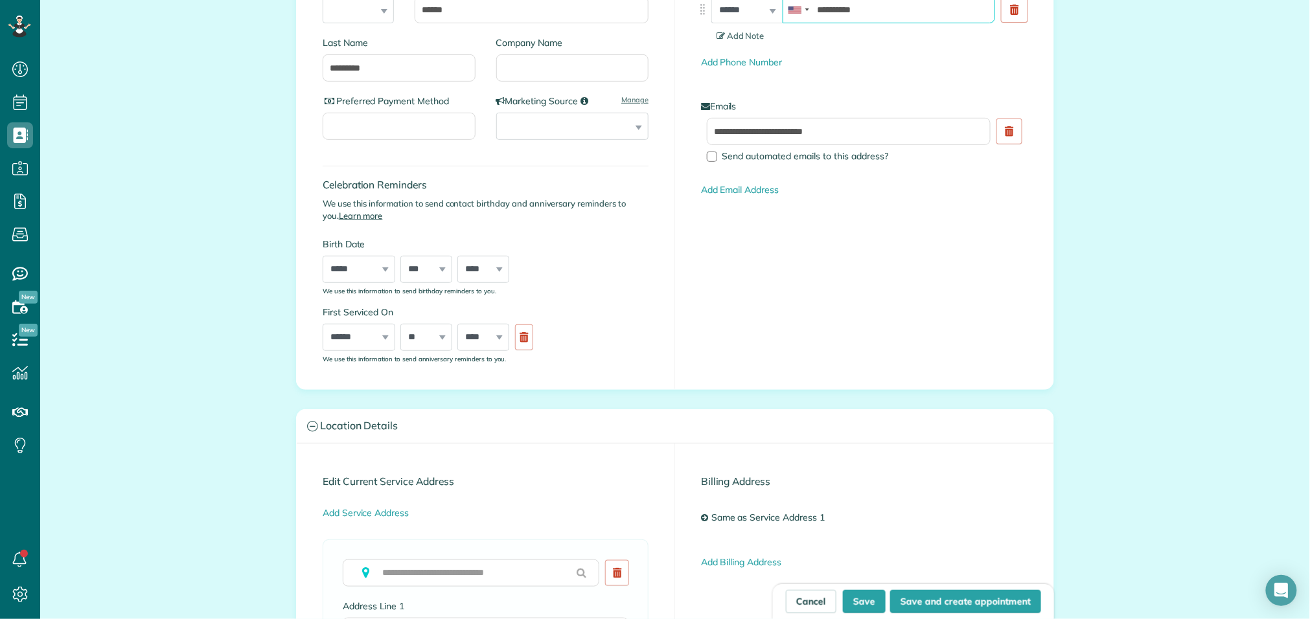
scroll to position [211, 0]
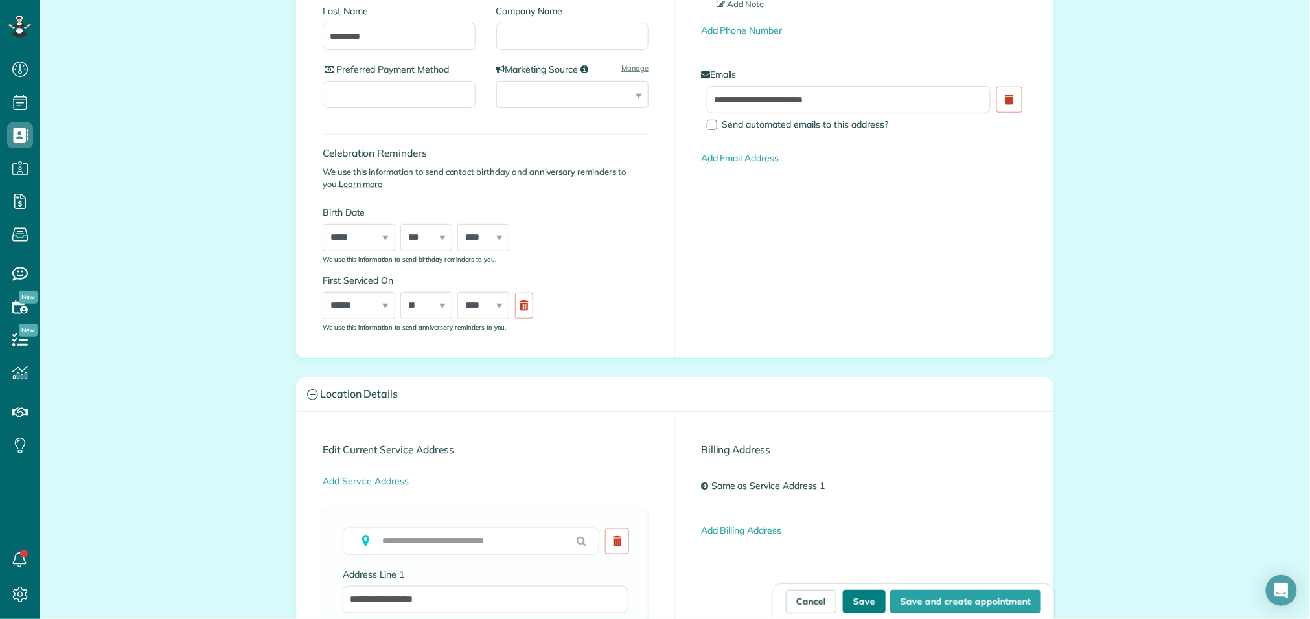
click at [867, 605] on button "Save" at bounding box center [864, 601] width 43 height 23
type input "**********"
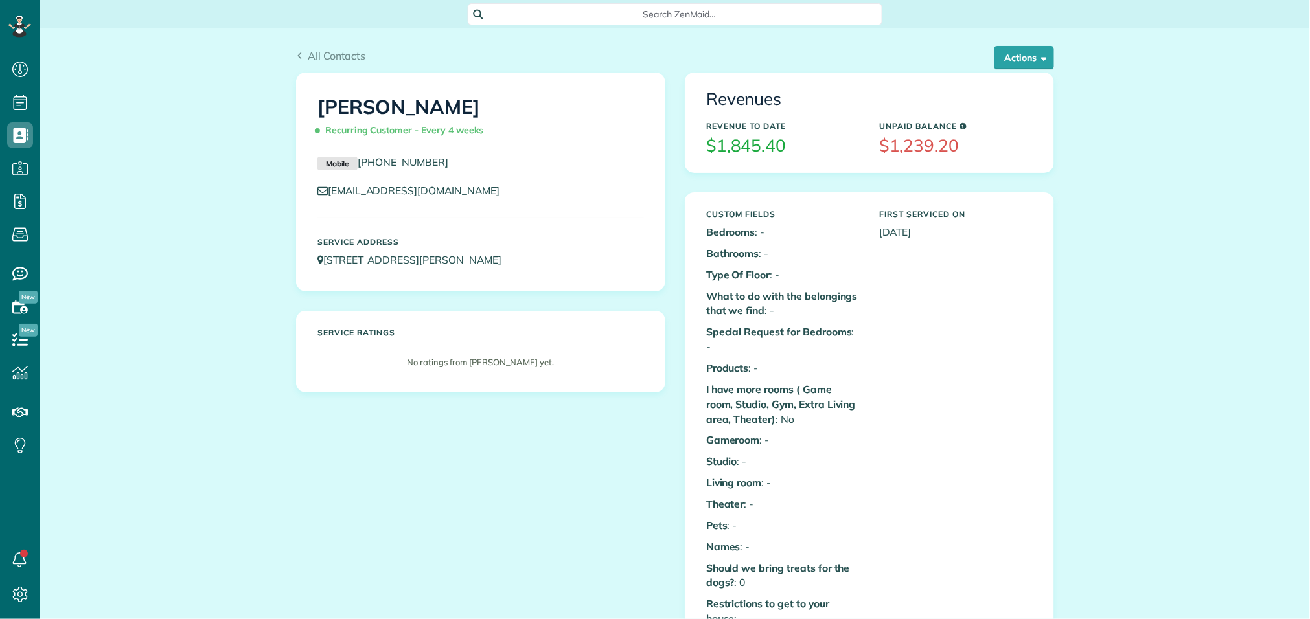
scroll to position [5, 5]
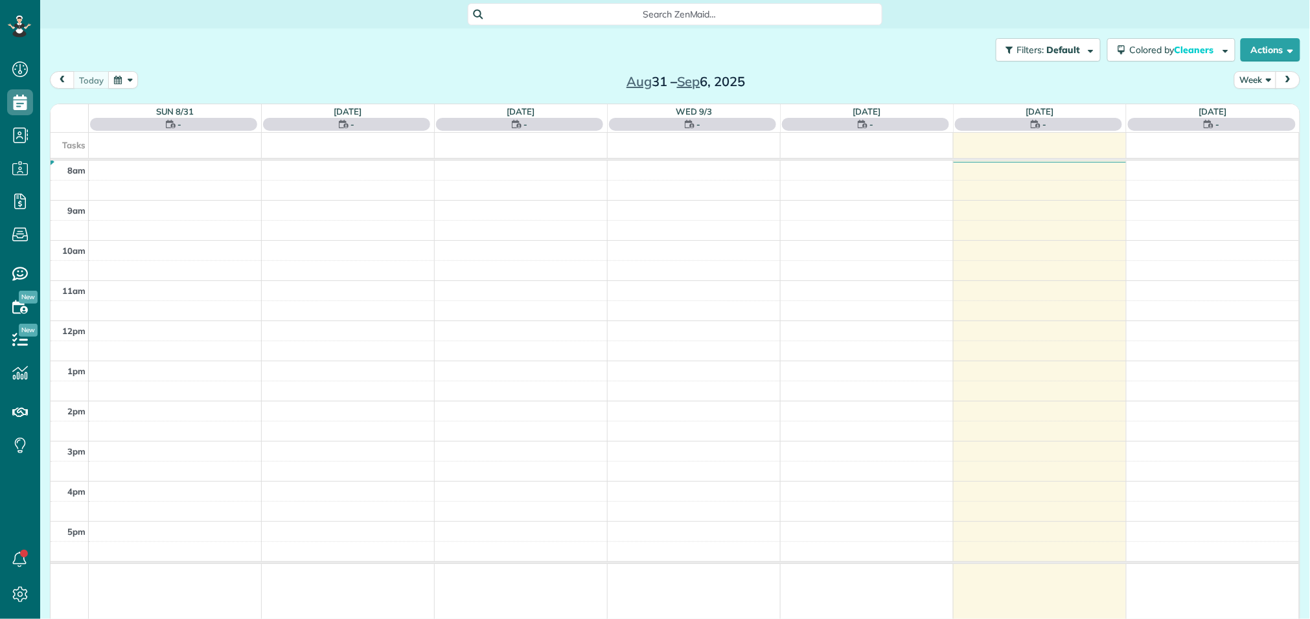
scroll to position [5, 5]
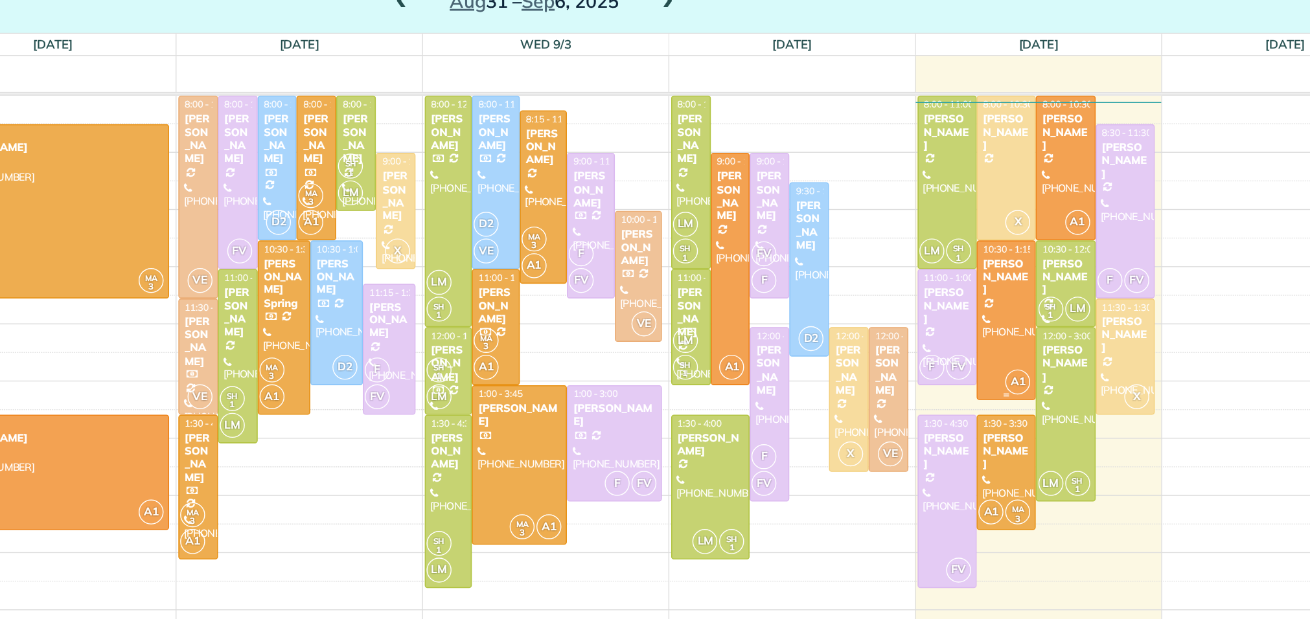
click at [1025, 304] on div at bounding box center [1017, 305] width 40 height 111
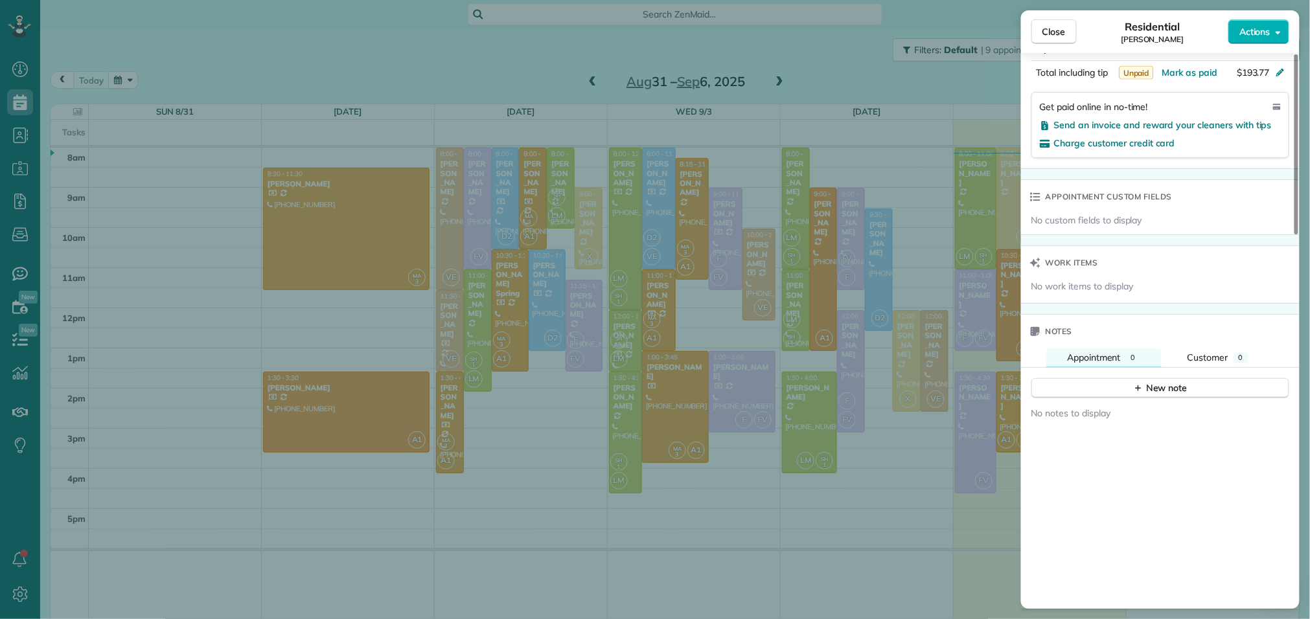
scroll to position [827, 0]
click at [1145, 396] on div "New note" at bounding box center [1160, 389] width 54 height 14
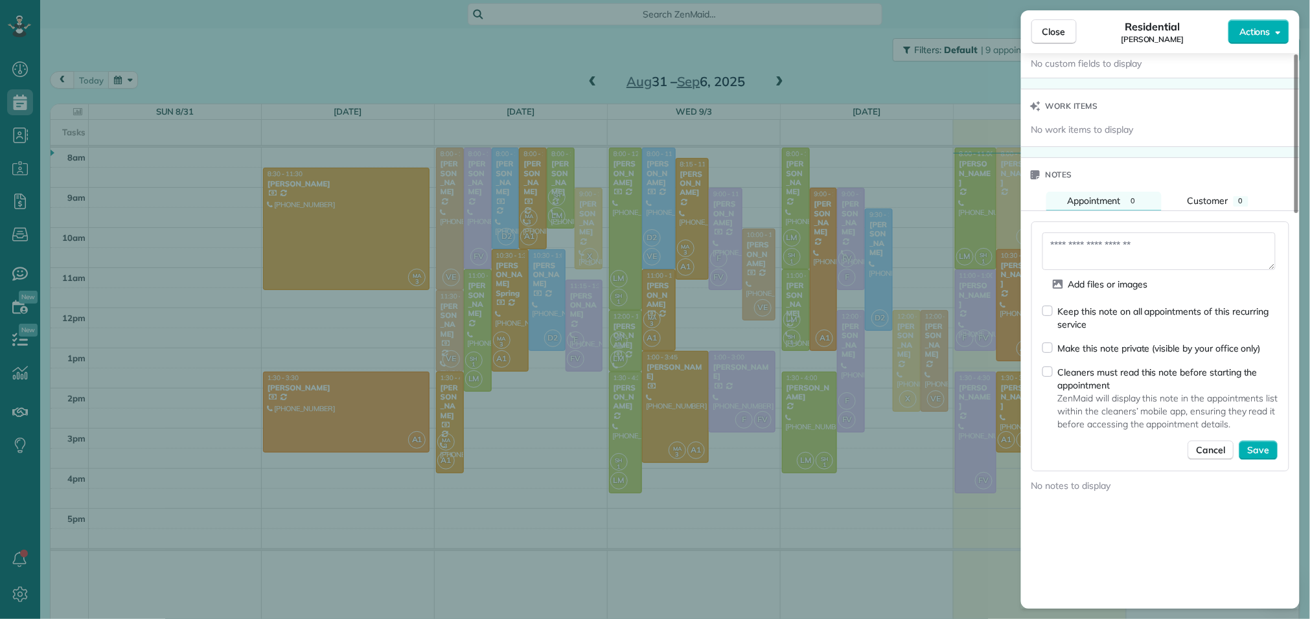
scroll to position [991, 0]
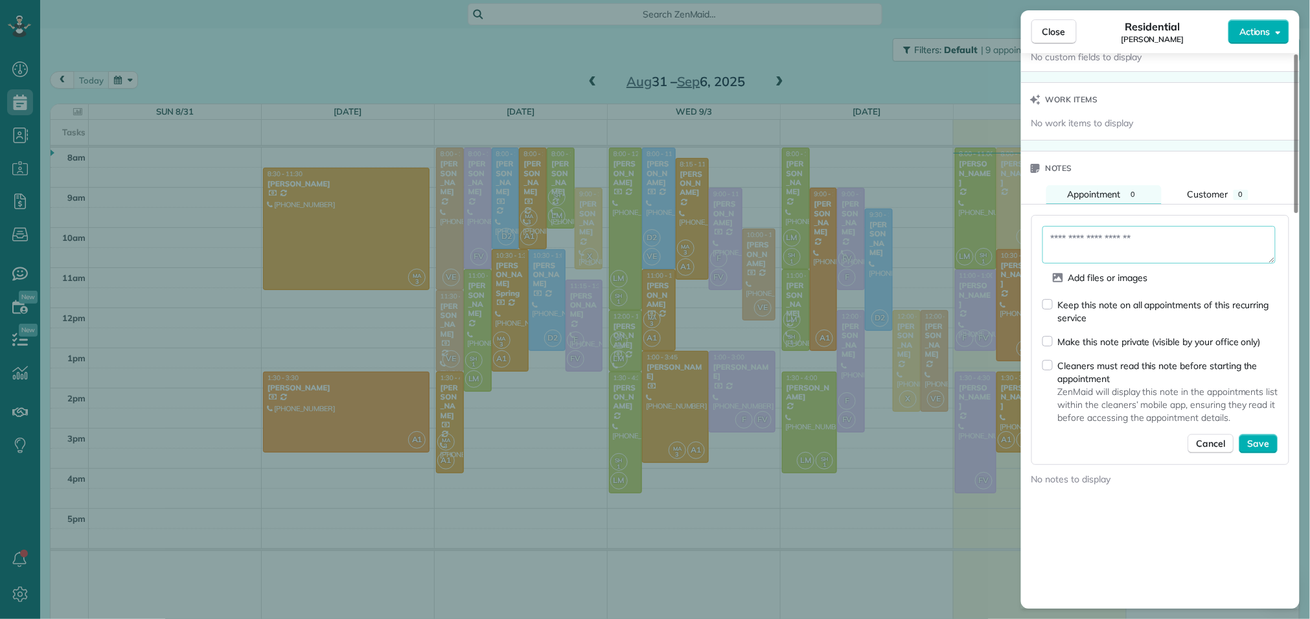
click at [1135, 242] on textarea at bounding box center [1159, 245] width 233 height 38
type textarea "**********"
click at [1262, 452] on span "Save" at bounding box center [1259, 445] width 22 height 13
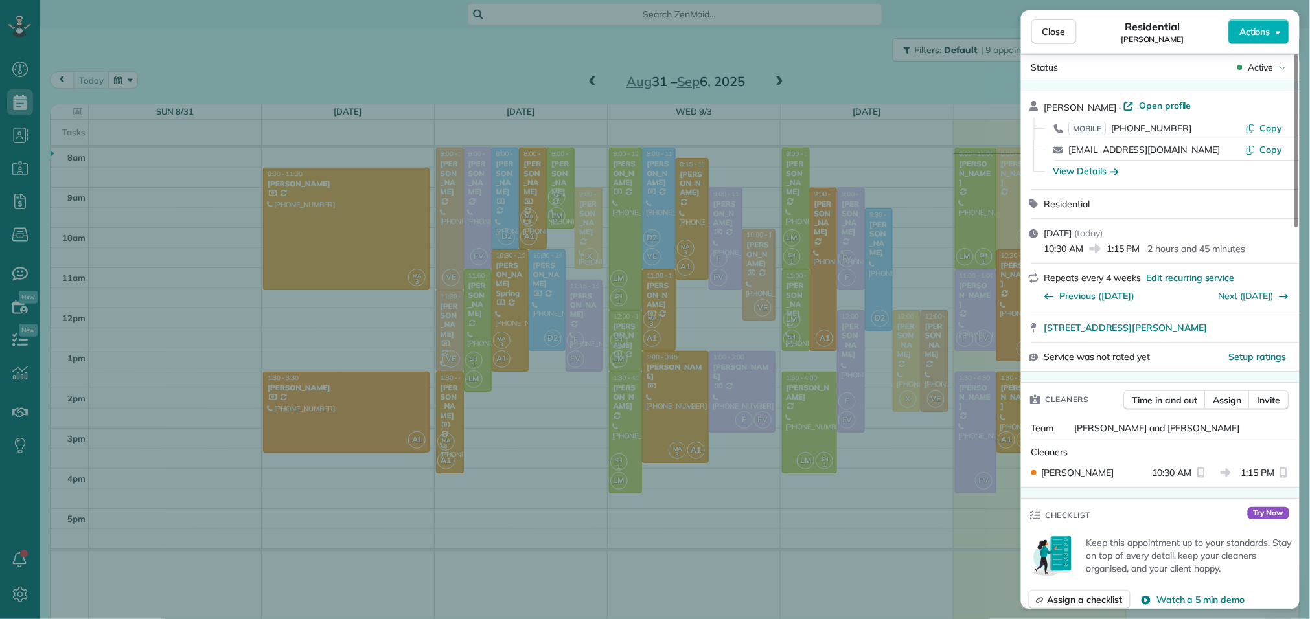
scroll to position [0, 0]
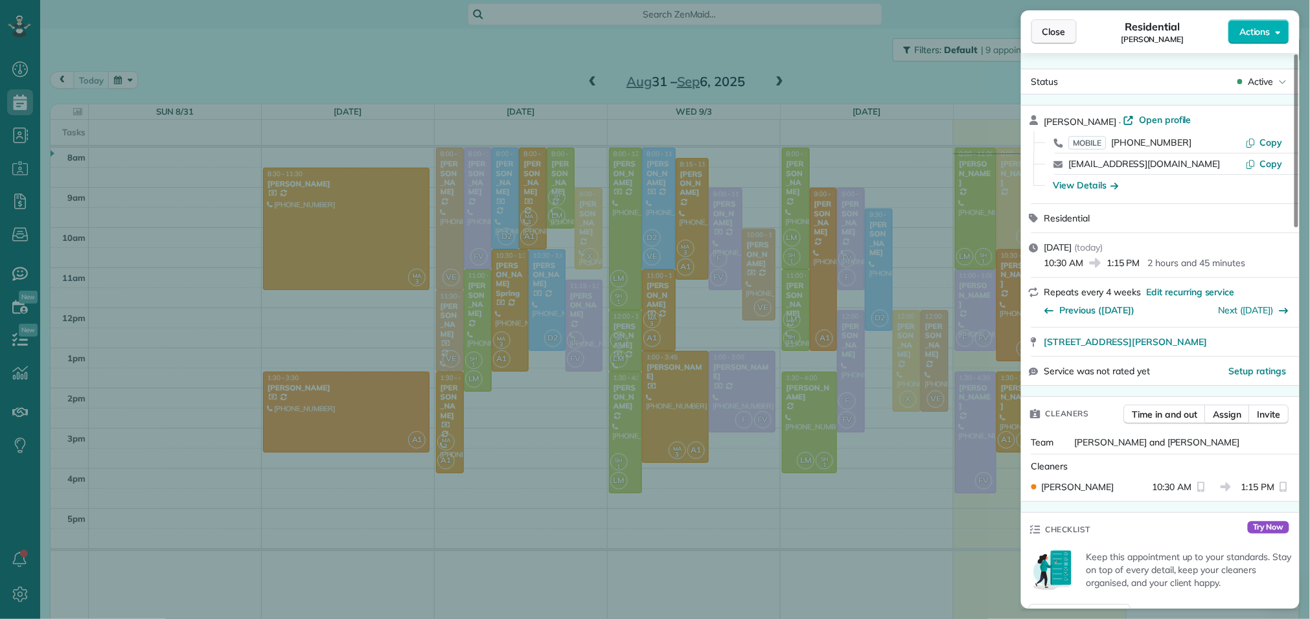
click at [1073, 29] on button "Close" at bounding box center [1054, 31] width 45 height 25
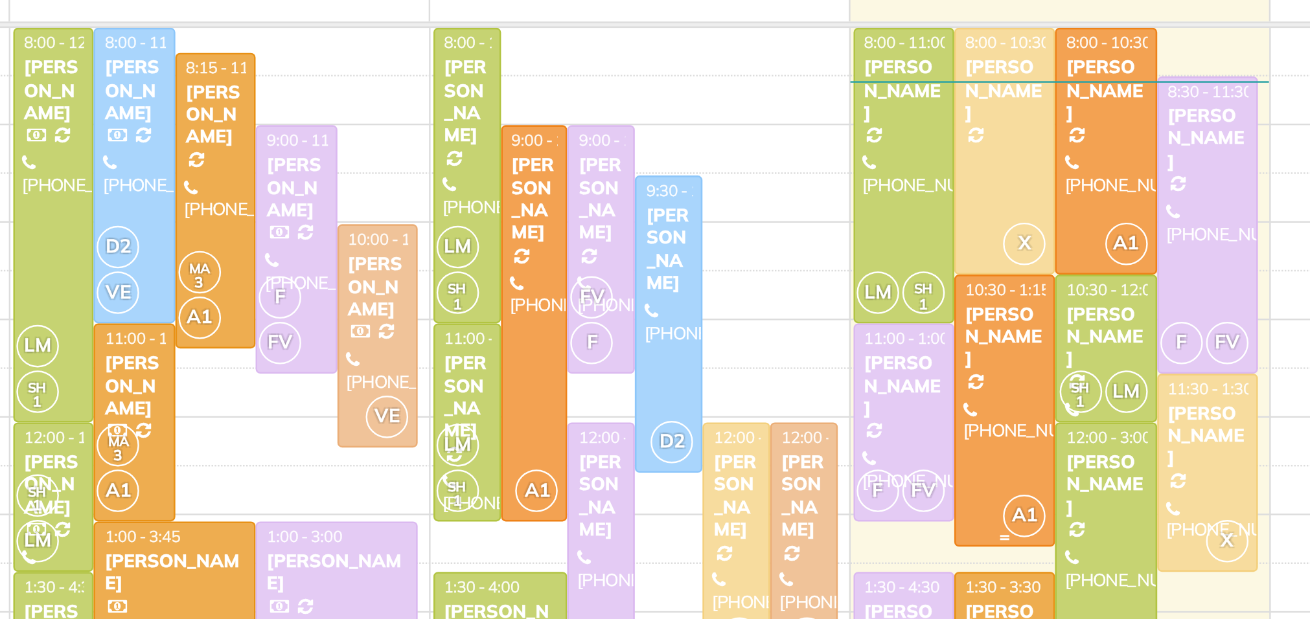
click at [1025, 295] on div at bounding box center [1017, 305] width 40 height 111
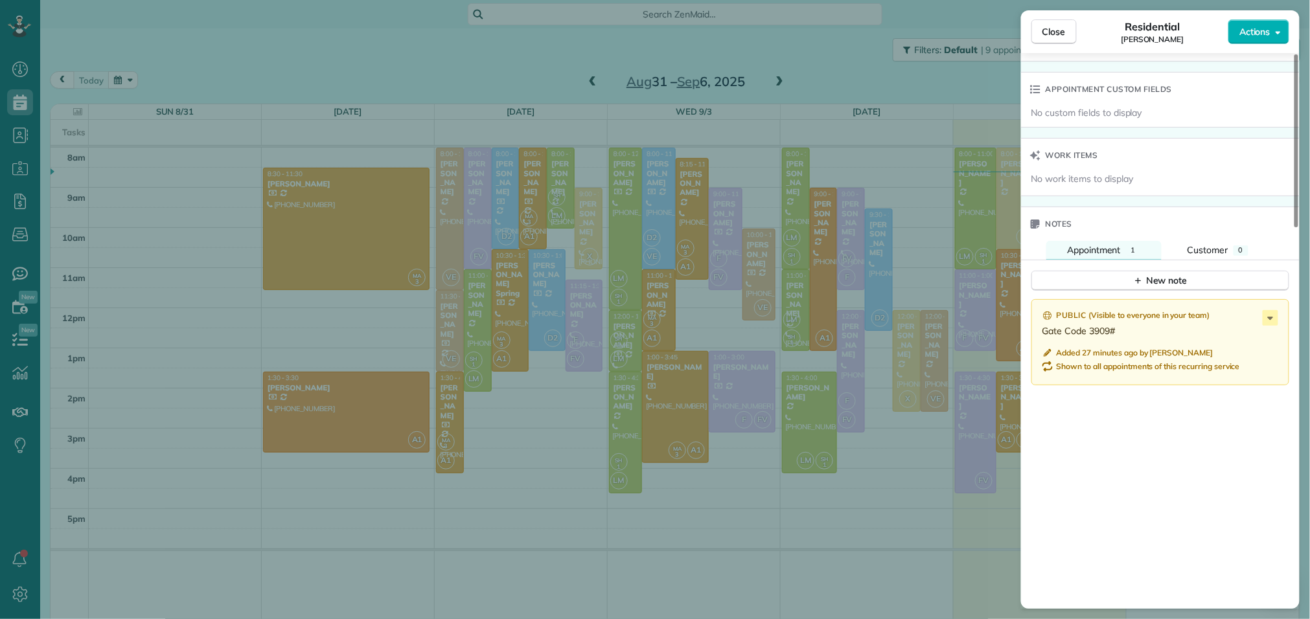
scroll to position [938, 0]
click at [1053, 30] on span "Close" at bounding box center [1054, 31] width 23 height 13
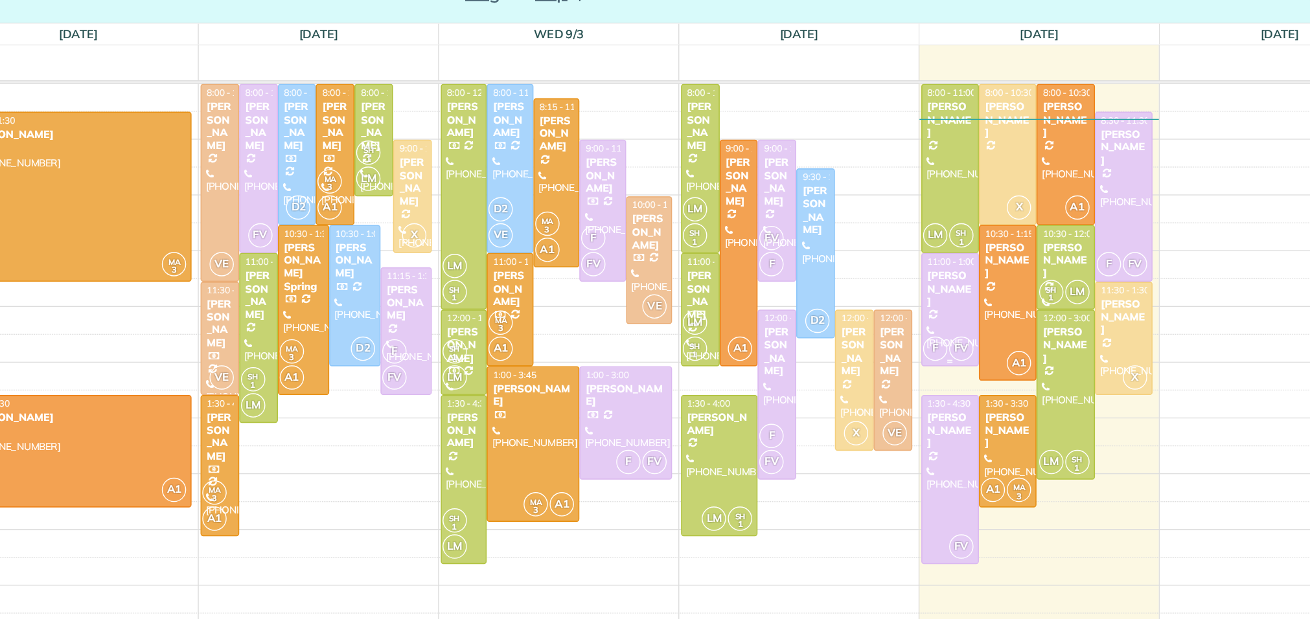
click at [978, 329] on div "F FV" at bounding box center [975, 338] width 38 height 19
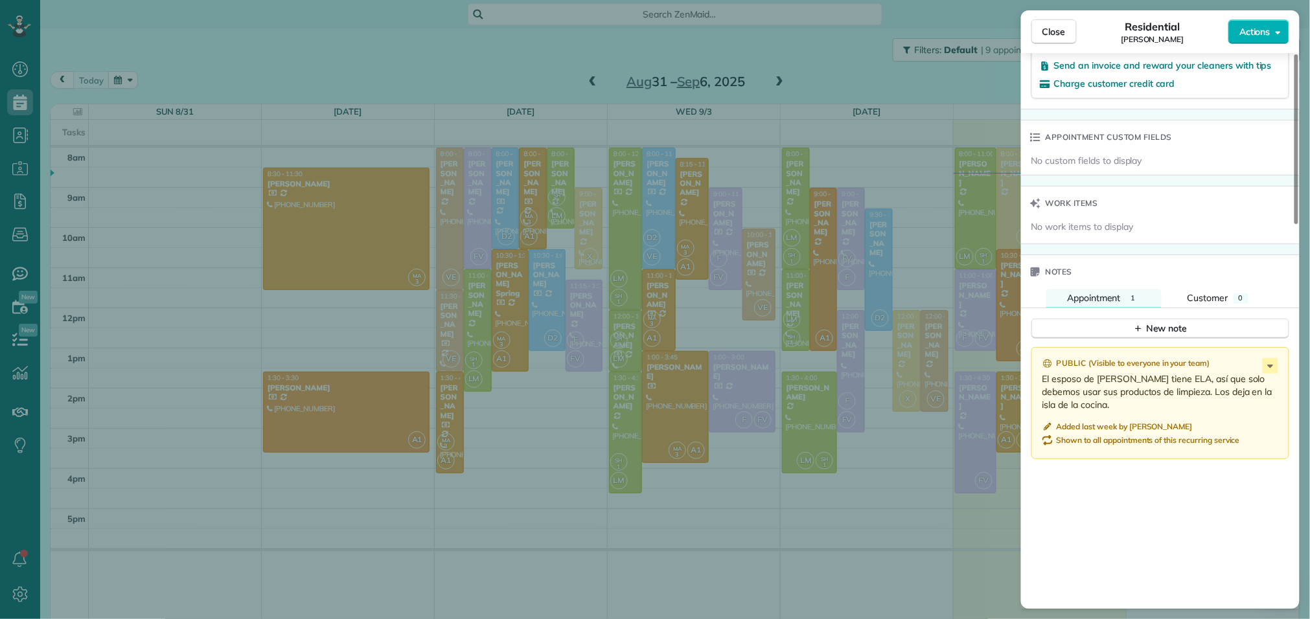
scroll to position [911, 0]
click at [1060, 35] on span "Close" at bounding box center [1054, 31] width 23 height 13
